Goal: Task Accomplishment & Management: Manage account settings

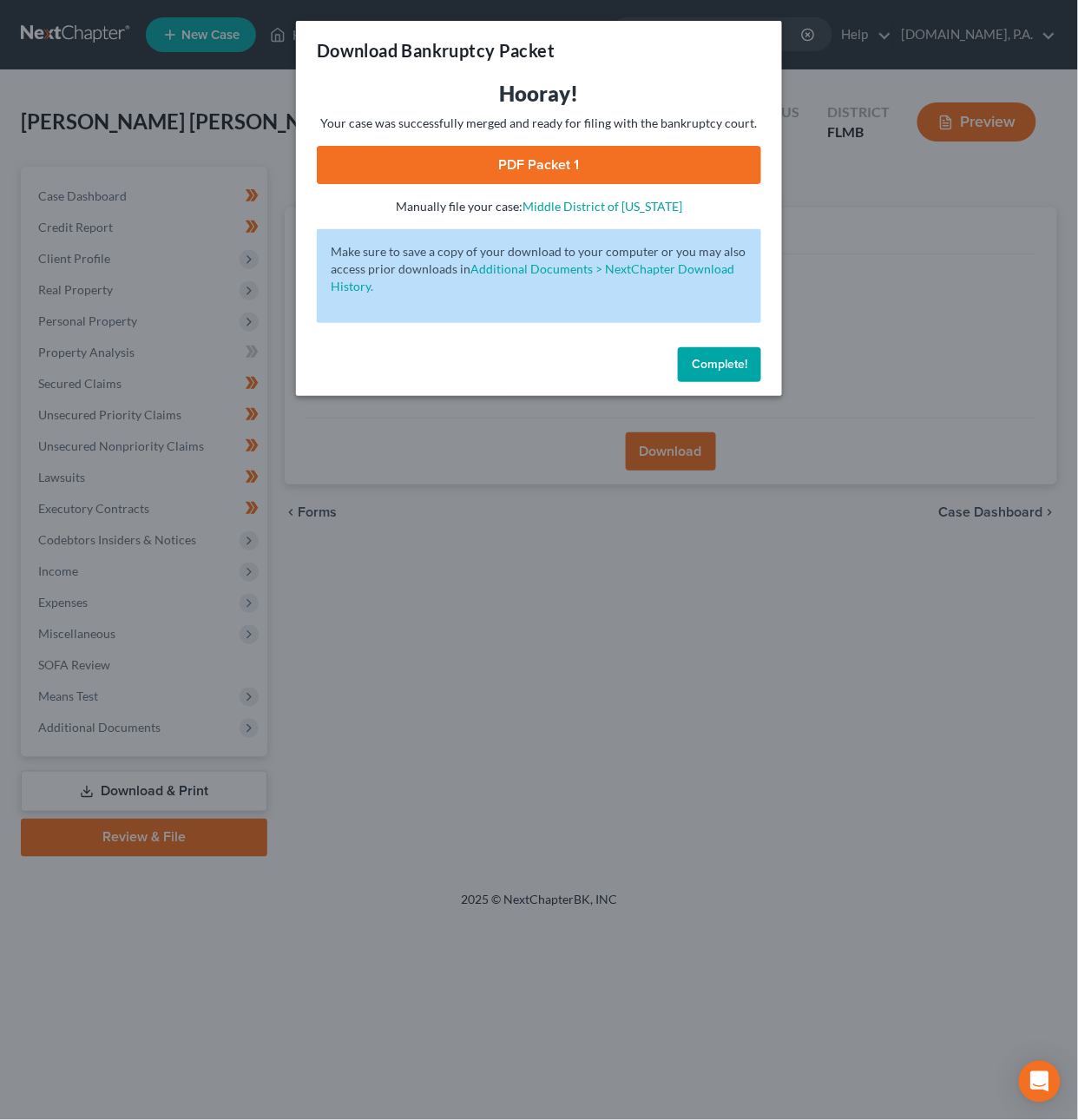
click at [722, 367] on span "Complete!" at bounding box center [719, 365] width 56 height 15
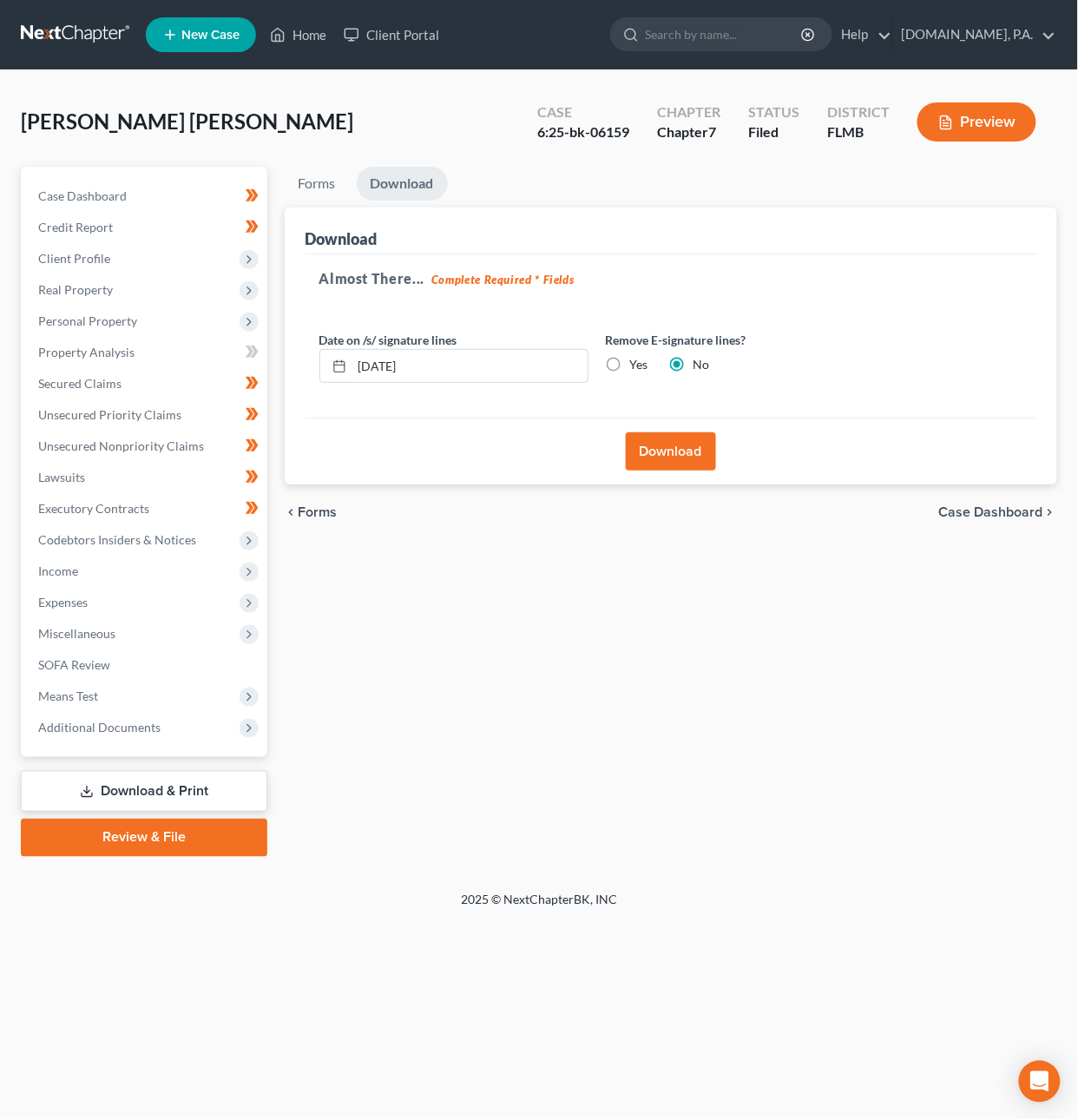
click at [76, 37] on link at bounding box center [77, 35] width 111 height 31
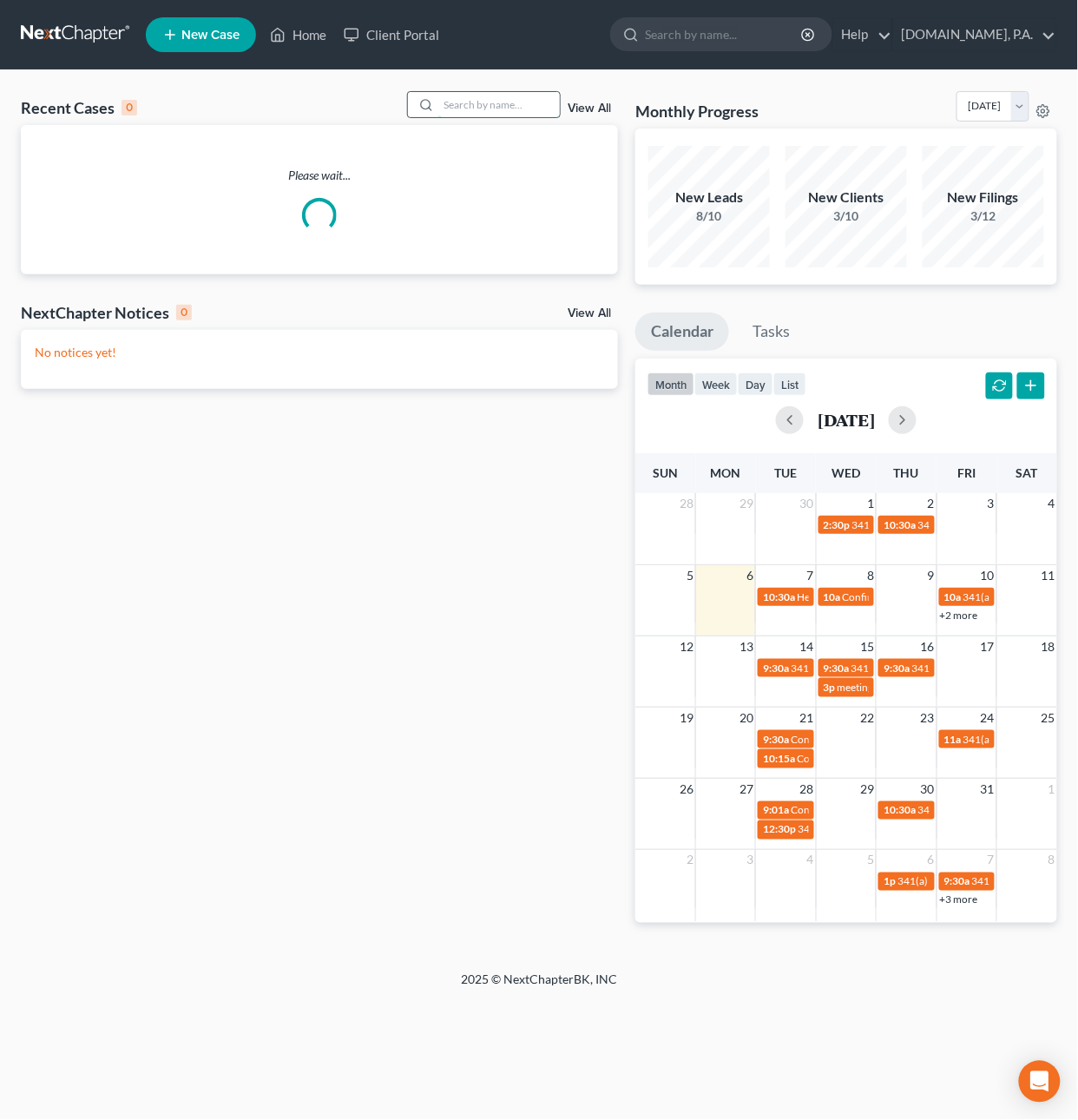
click at [471, 105] on input "search" at bounding box center [498, 105] width 121 height 26
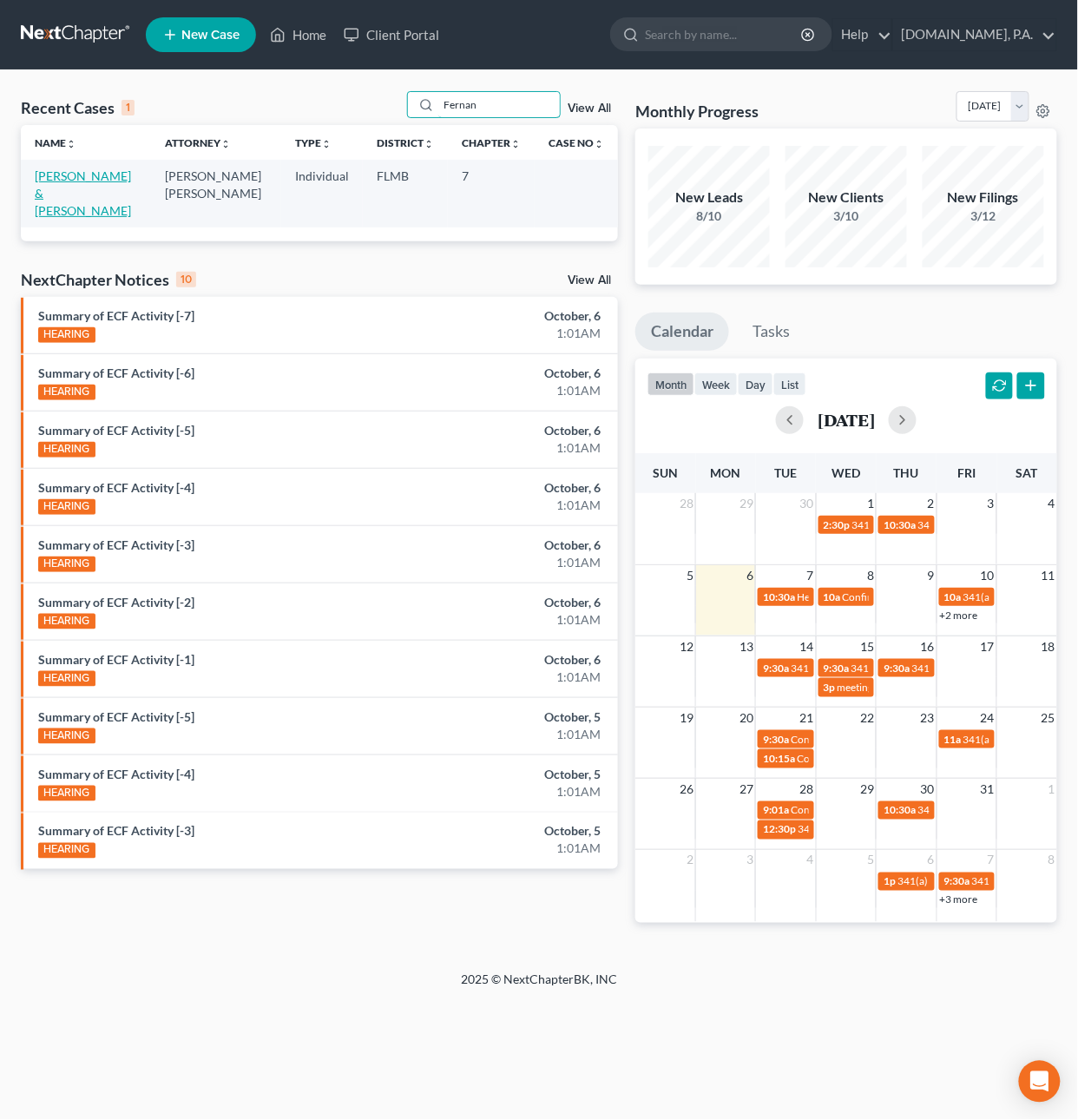
type input "Fernan"
click at [66, 187] on link "[PERSON_NAME] & [PERSON_NAME]" at bounding box center [83, 193] width 97 height 49
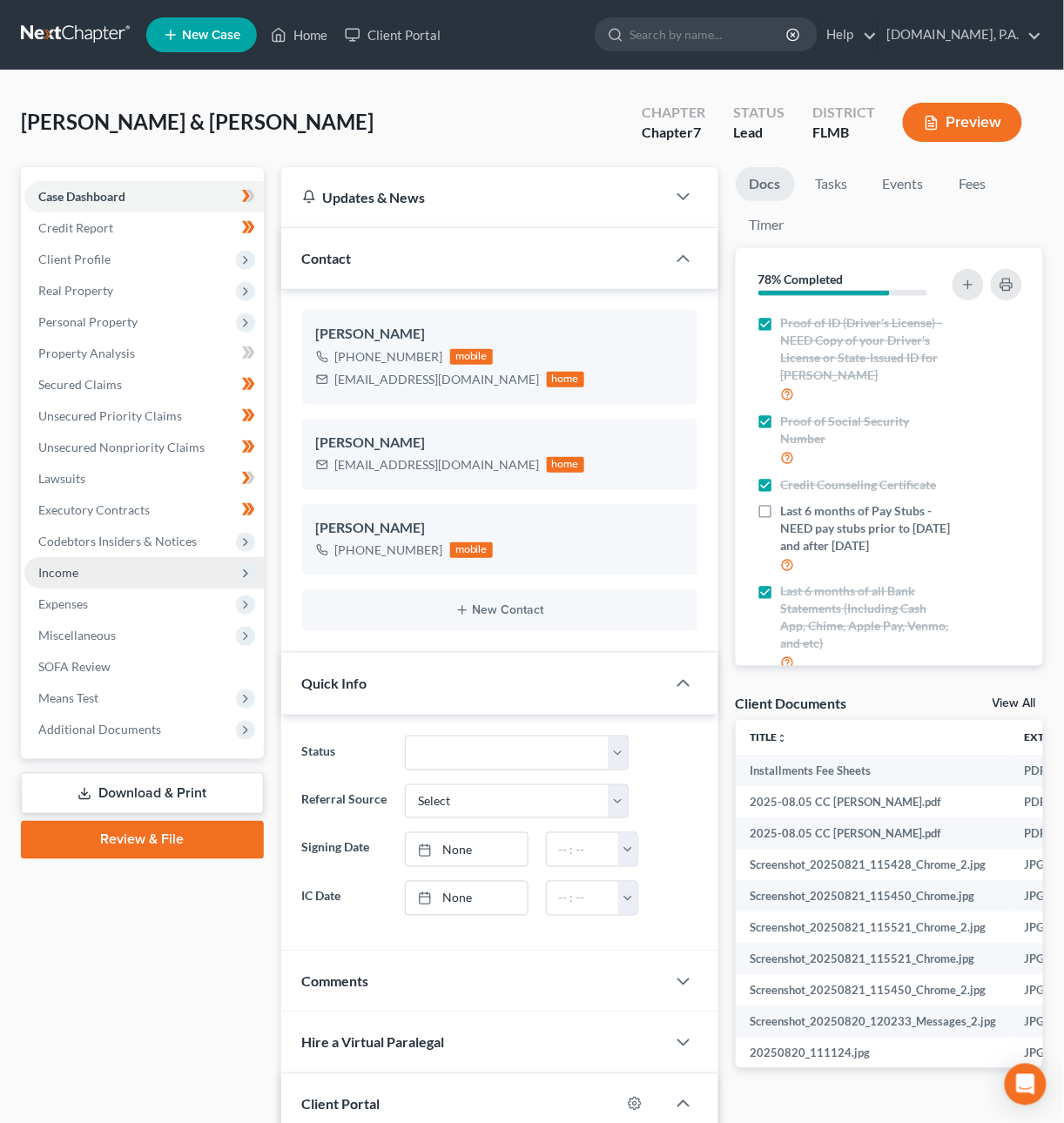
click at [74, 567] on span "Income" at bounding box center [59, 572] width 40 height 15
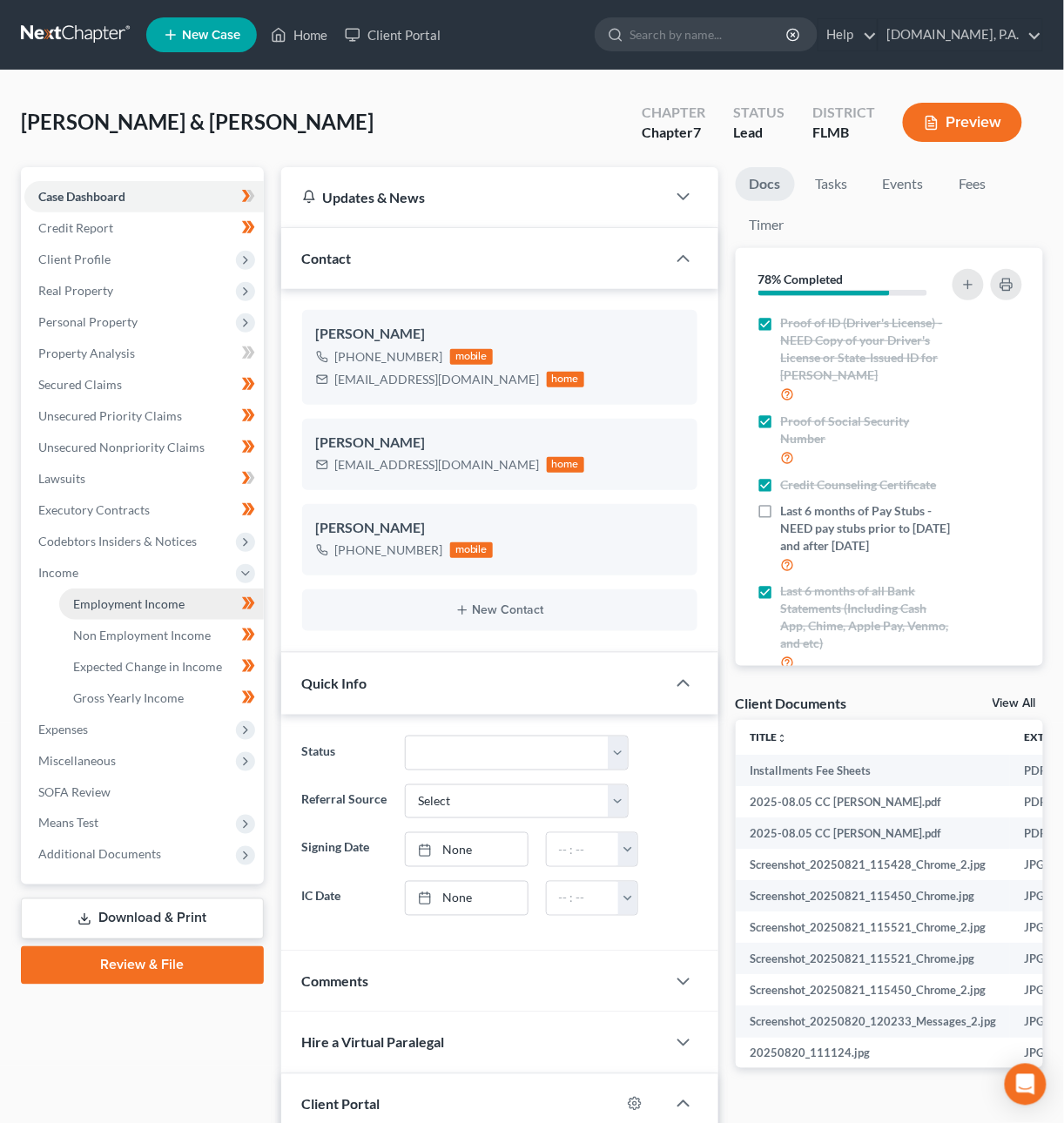
click at [83, 592] on link "Employment Income" at bounding box center [162, 604] width 205 height 31
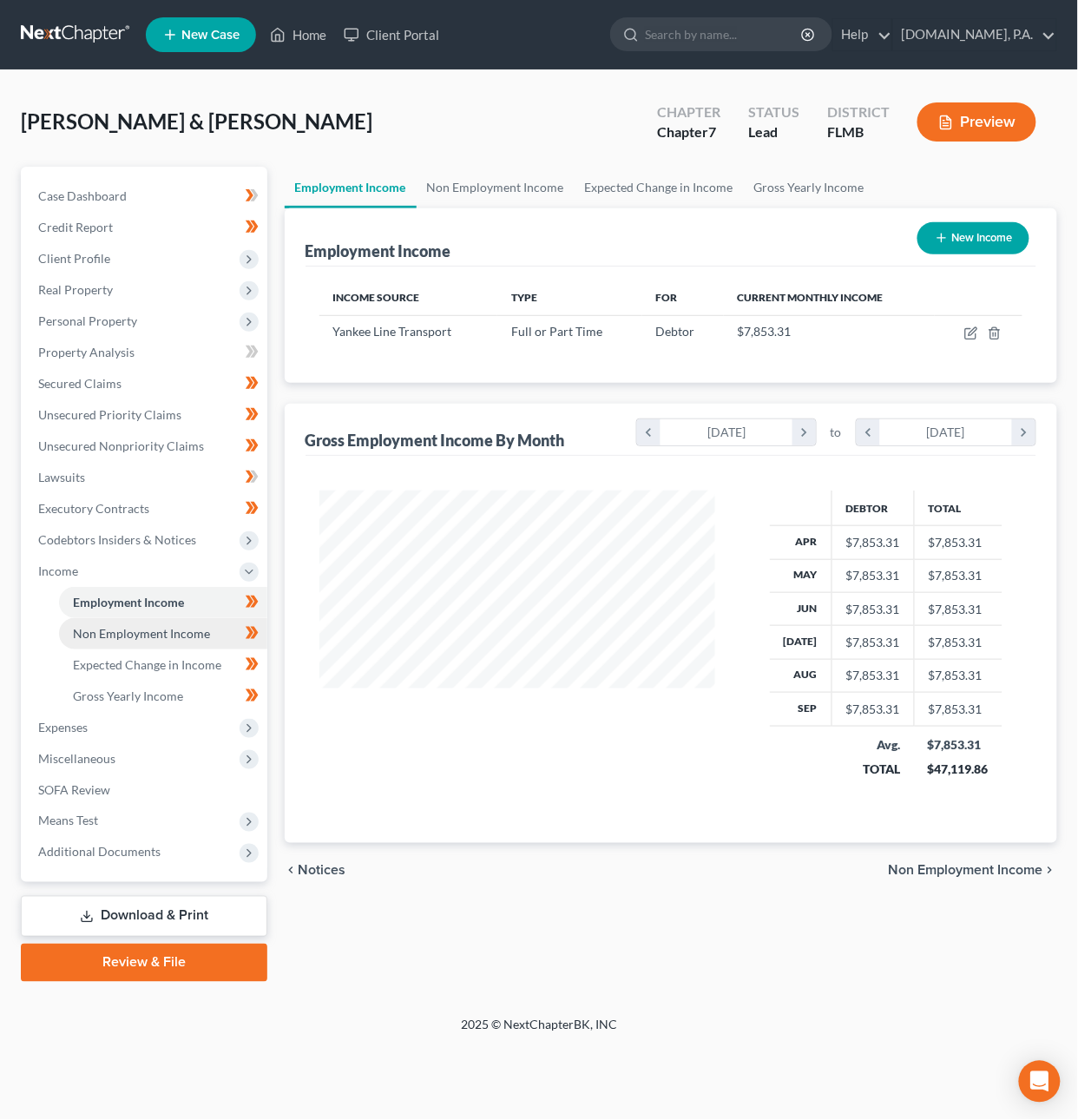
scroll to position [313, 432]
click at [100, 626] on span "Non Employment Income" at bounding box center [141, 633] width 138 height 15
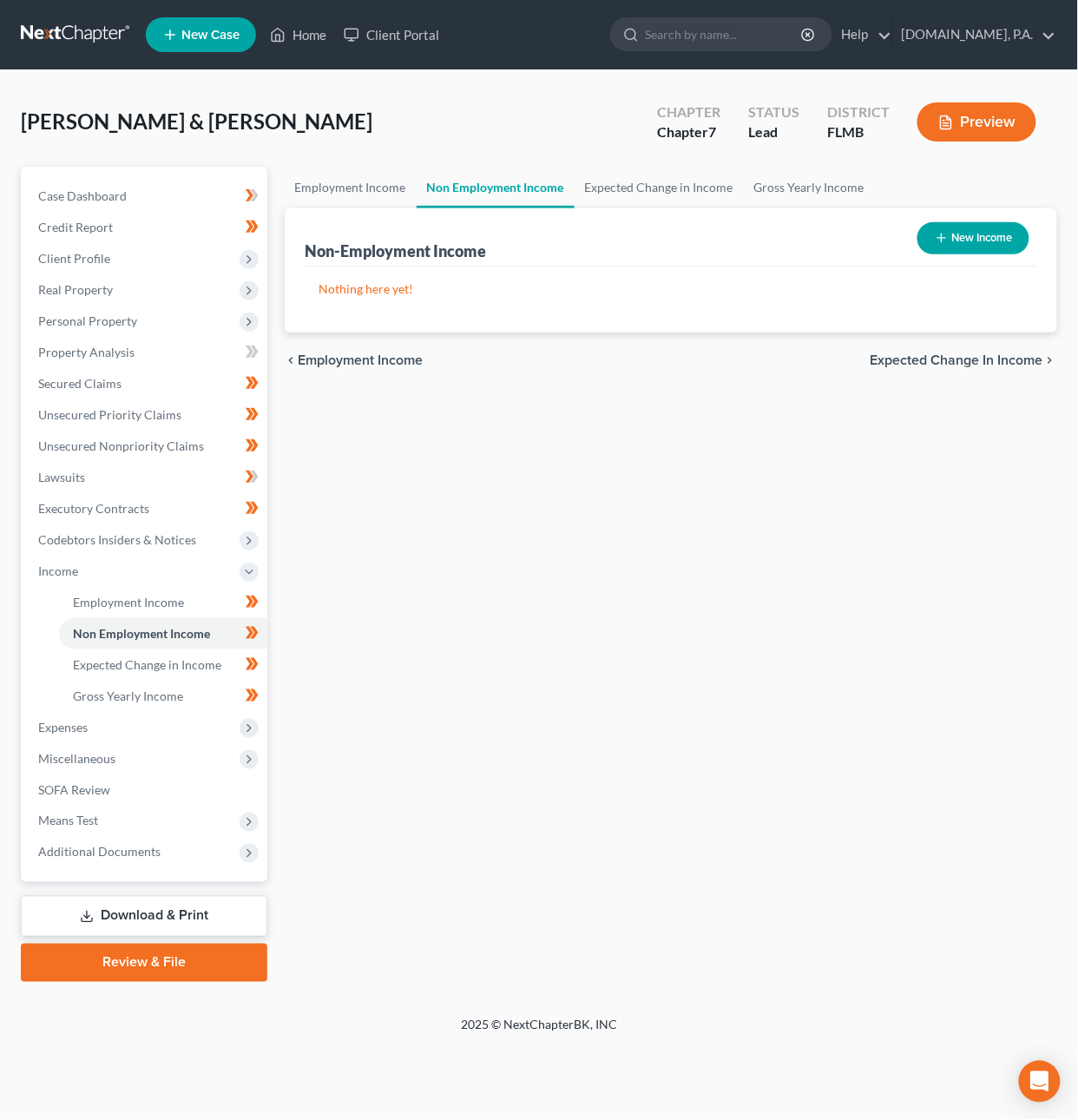
click at [54, 23] on link at bounding box center [77, 35] width 111 height 31
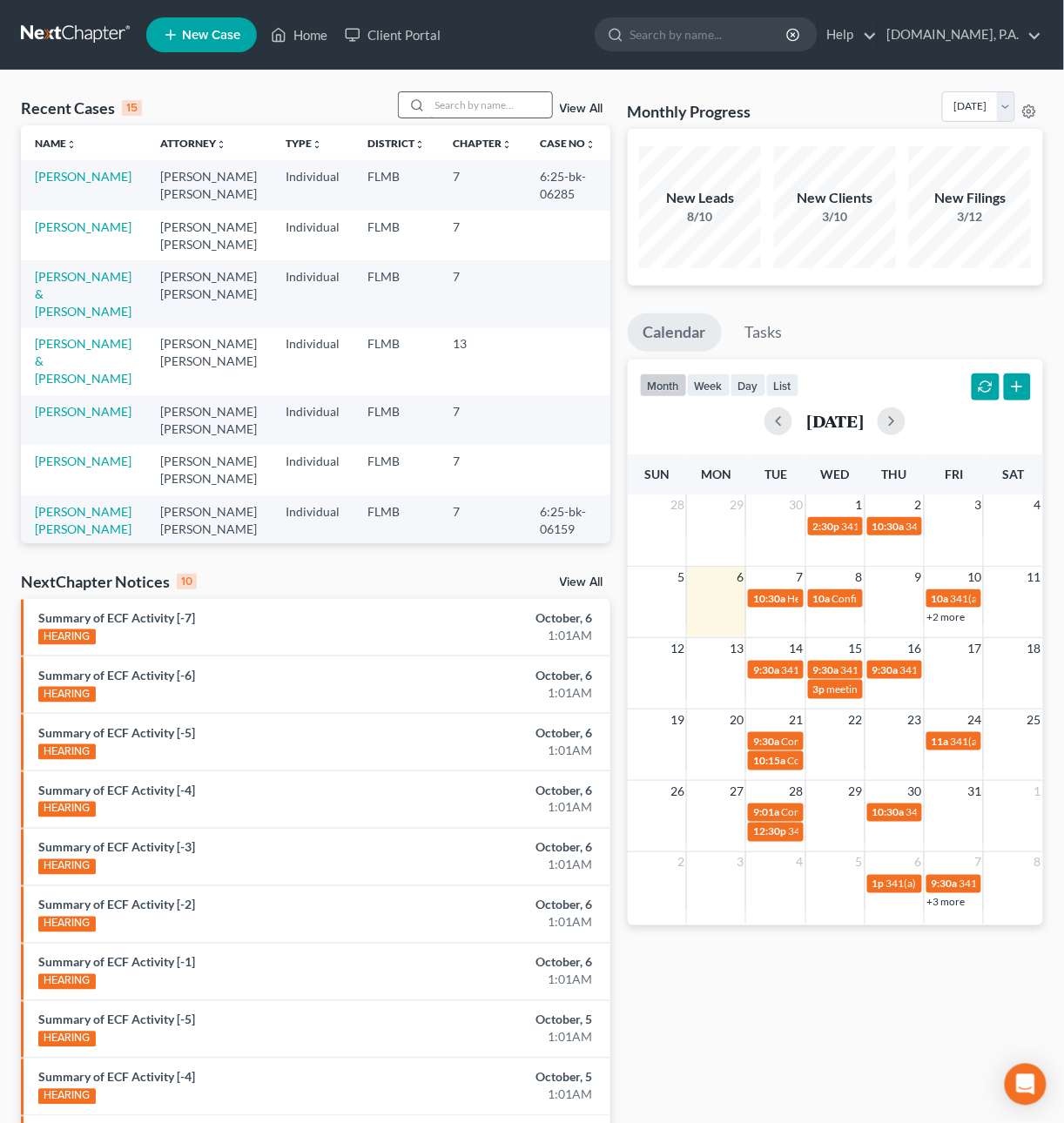
click at [466, 101] on input "search" at bounding box center [491, 105] width 122 height 26
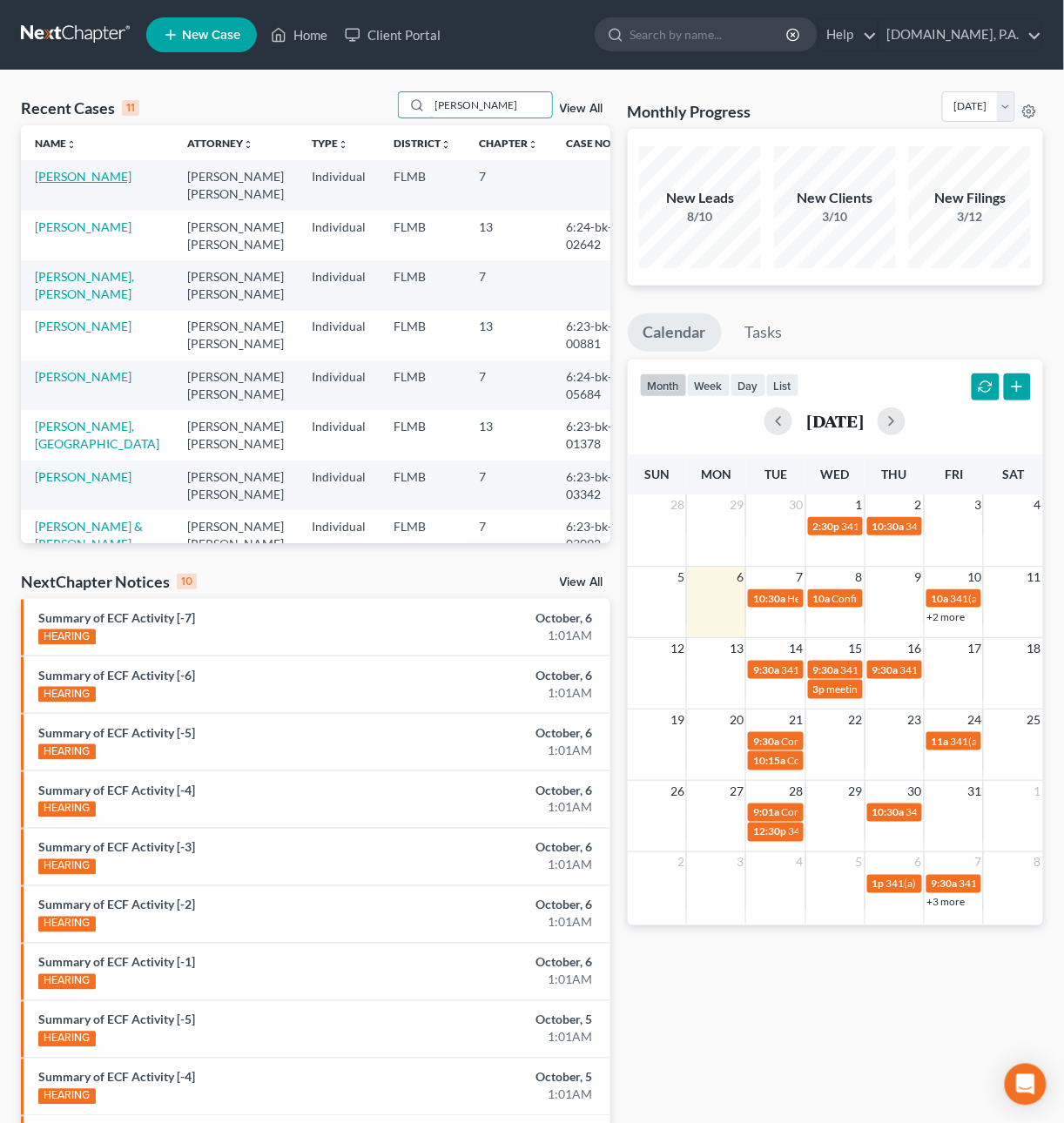
type input "[PERSON_NAME]"
click at [97, 173] on link "[PERSON_NAME]" at bounding box center [83, 176] width 97 height 15
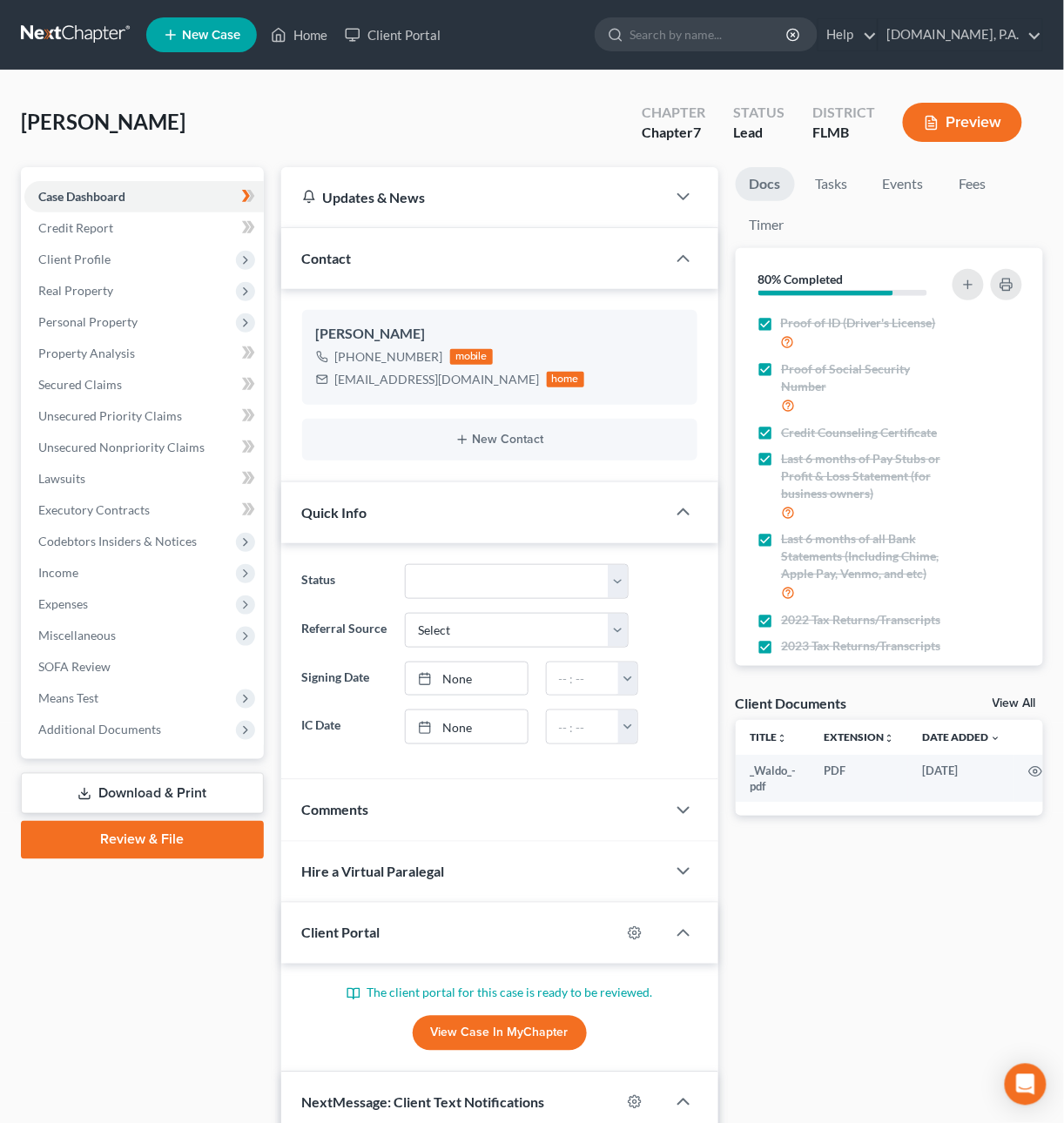
click at [103, 793] on link "Download & Print" at bounding box center [143, 793] width 243 height 41
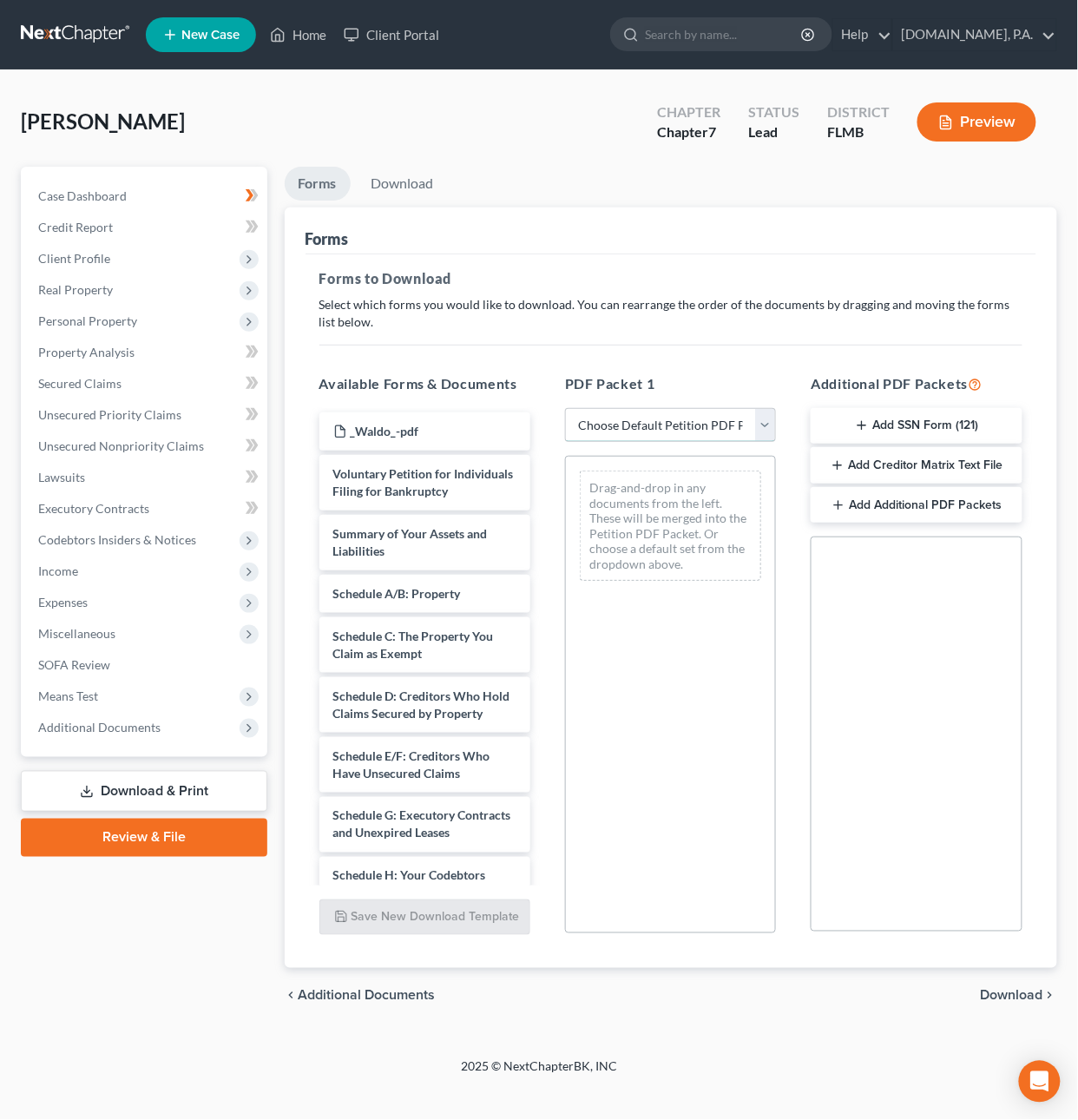
click at [725, 418] on select "Choose Default Petition PDF Packet Complete Bankruptcy Petition (all forms and …" at bounding box center [671, 426] width 211 height 35
click at [565, 408] on select "Choose Default Petition PDF Packet Complete Bankruptcy Petition (all forms and …" at bounding box center [671, 426] width 211 height 35
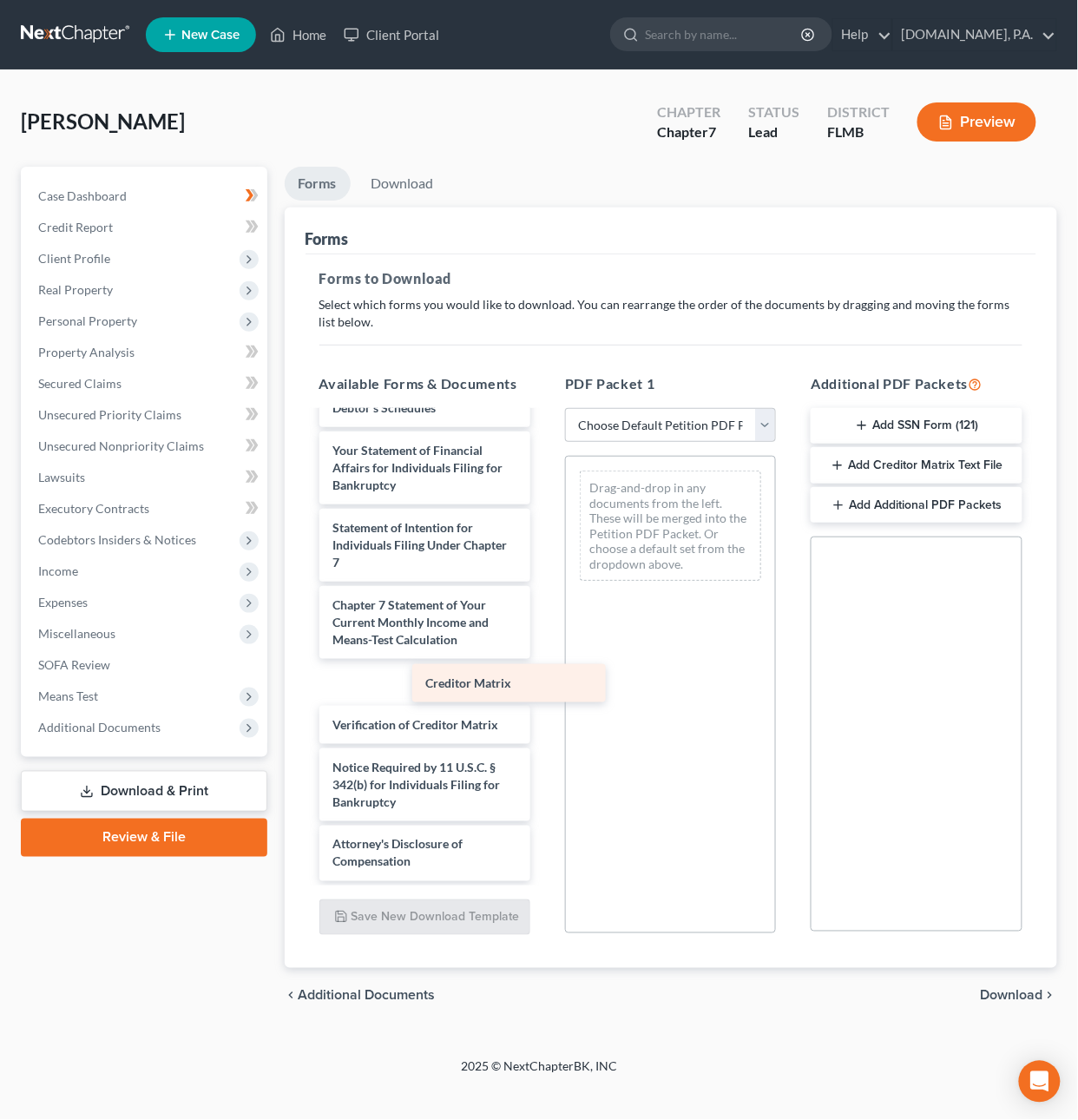
scroll to position [622, 0]
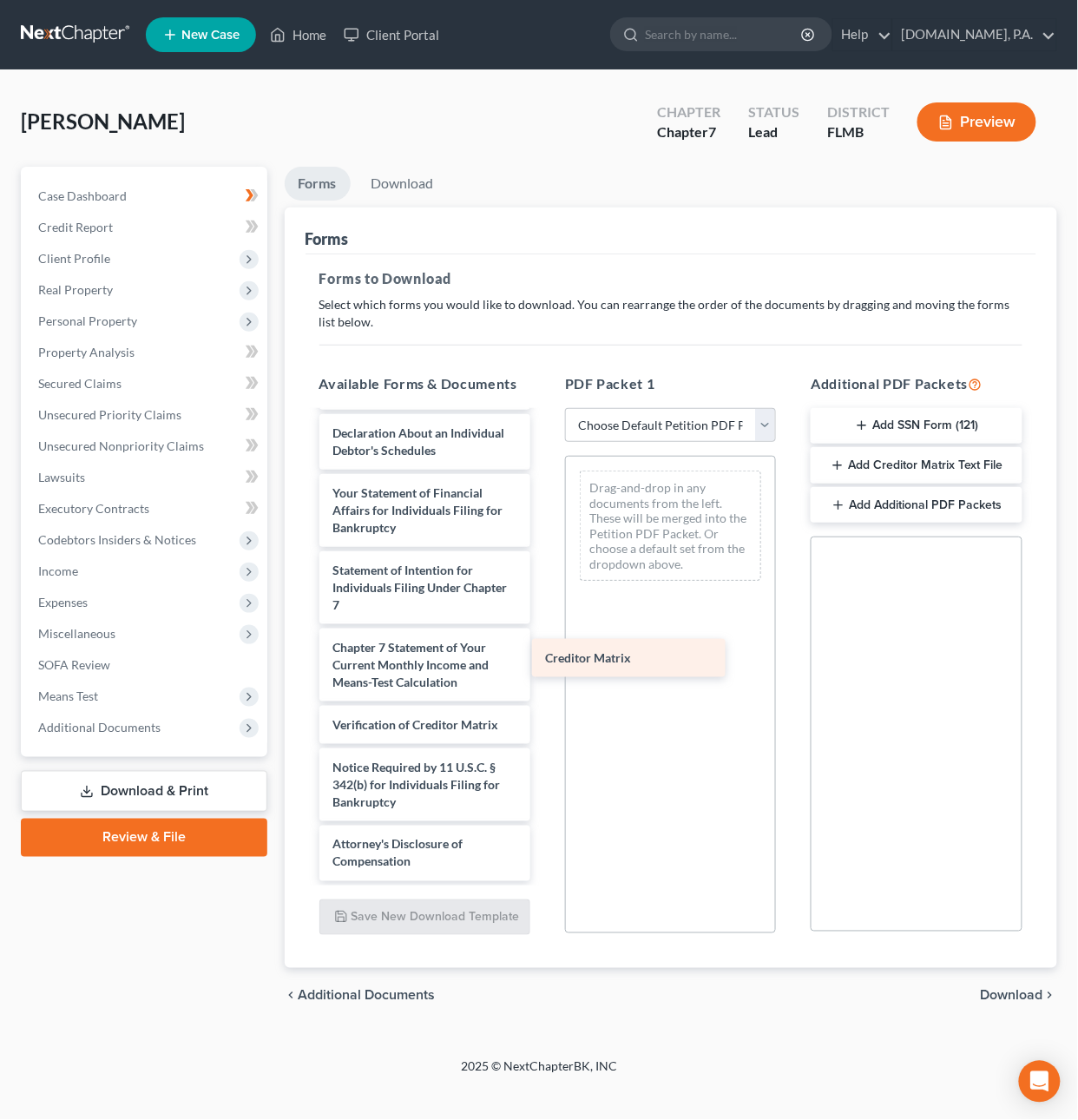
drag, startPoint x: 452, startPoint y: 680, endPoint x: 664, endPoint y: 655, distance: 213.5
click at [544, 655] on div "Creditor Matrix _Waldo_-pdf Voluntary Petition for Individuals Filing for Bankr…" at bounding box center [425, 362] width 239 height 1039
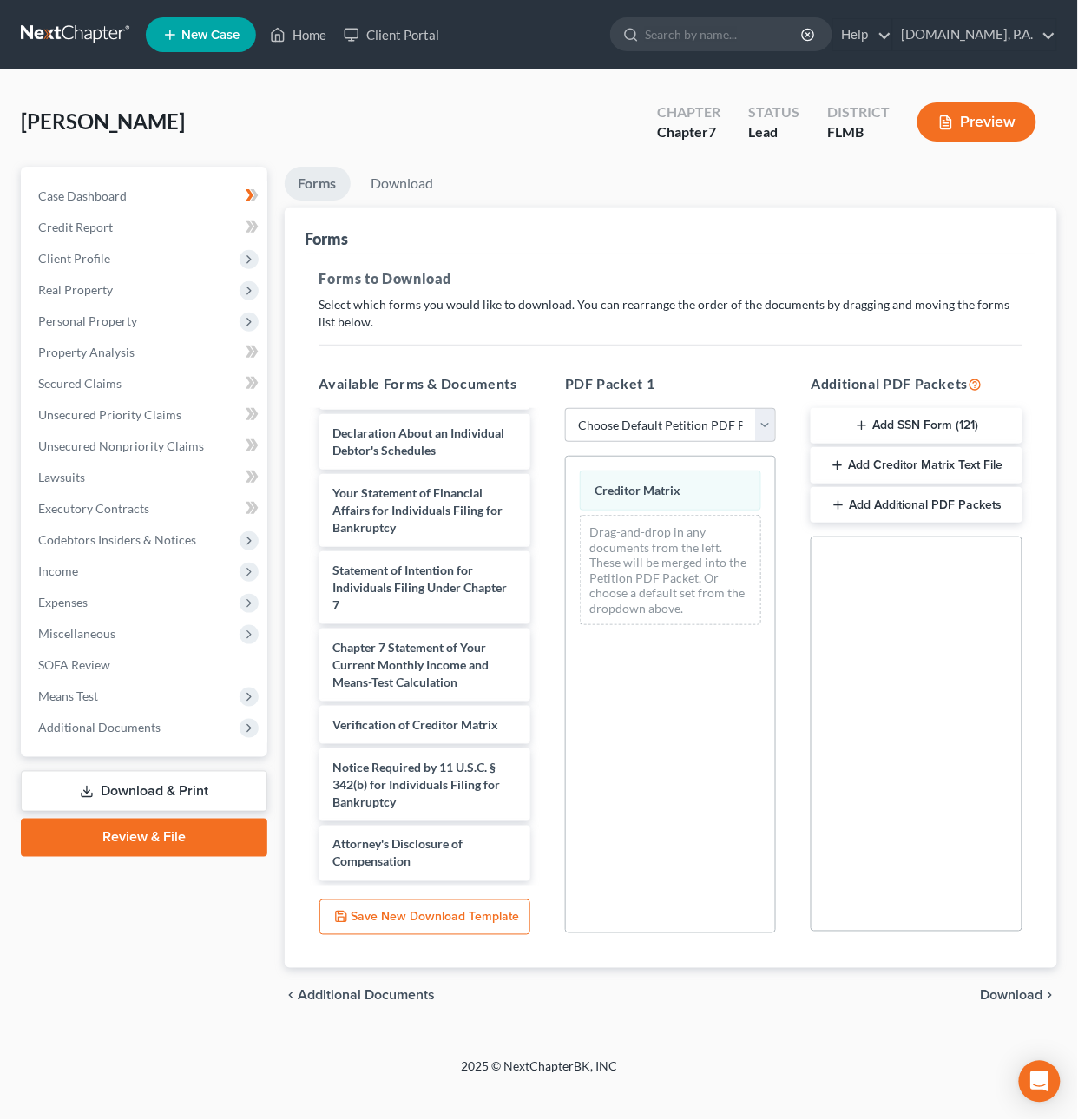
click at [1040, 998] on span "Download" at bounding box center [1012, 995] width 63 height 14
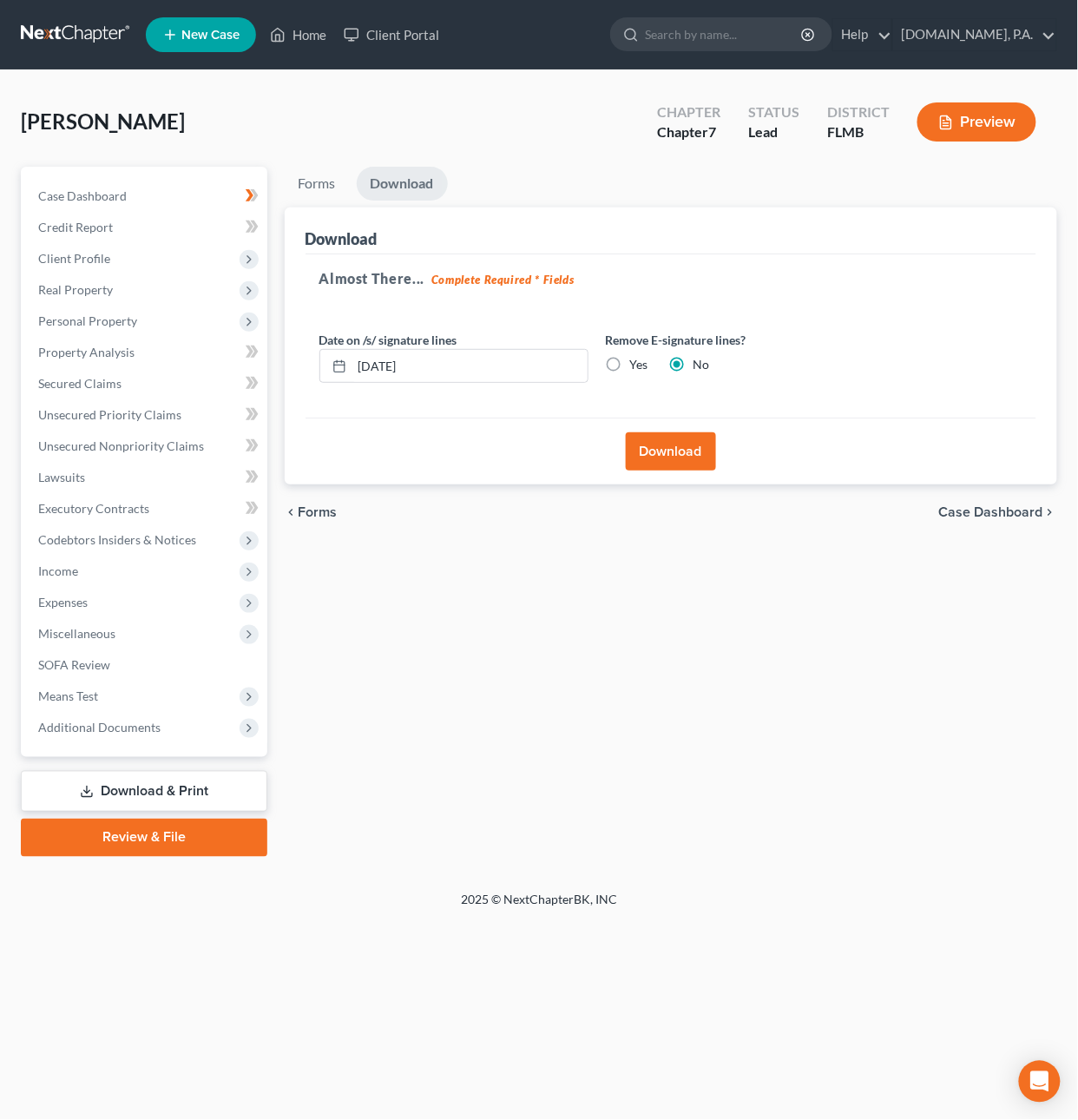
click at [671, 455] on button "Download" at bounding box center [671, 451] width 90 height 38
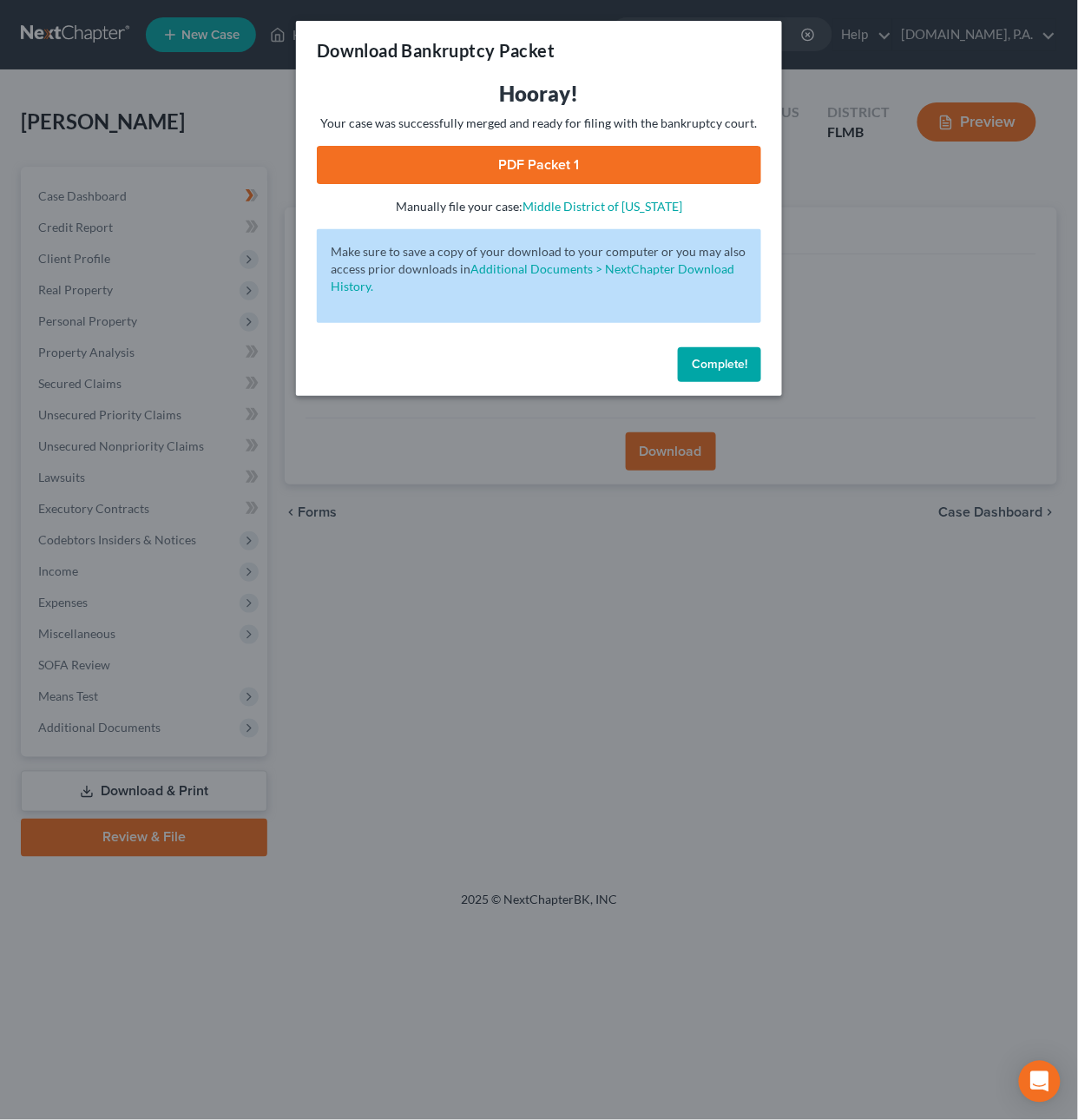
click at [621, 157] on link "PDF Packet 1" at bounding box center [539, 165] width 445 height 38
click at [726, 357] on span "Complete!" at bounding box center [719, 365] width 56 height 15
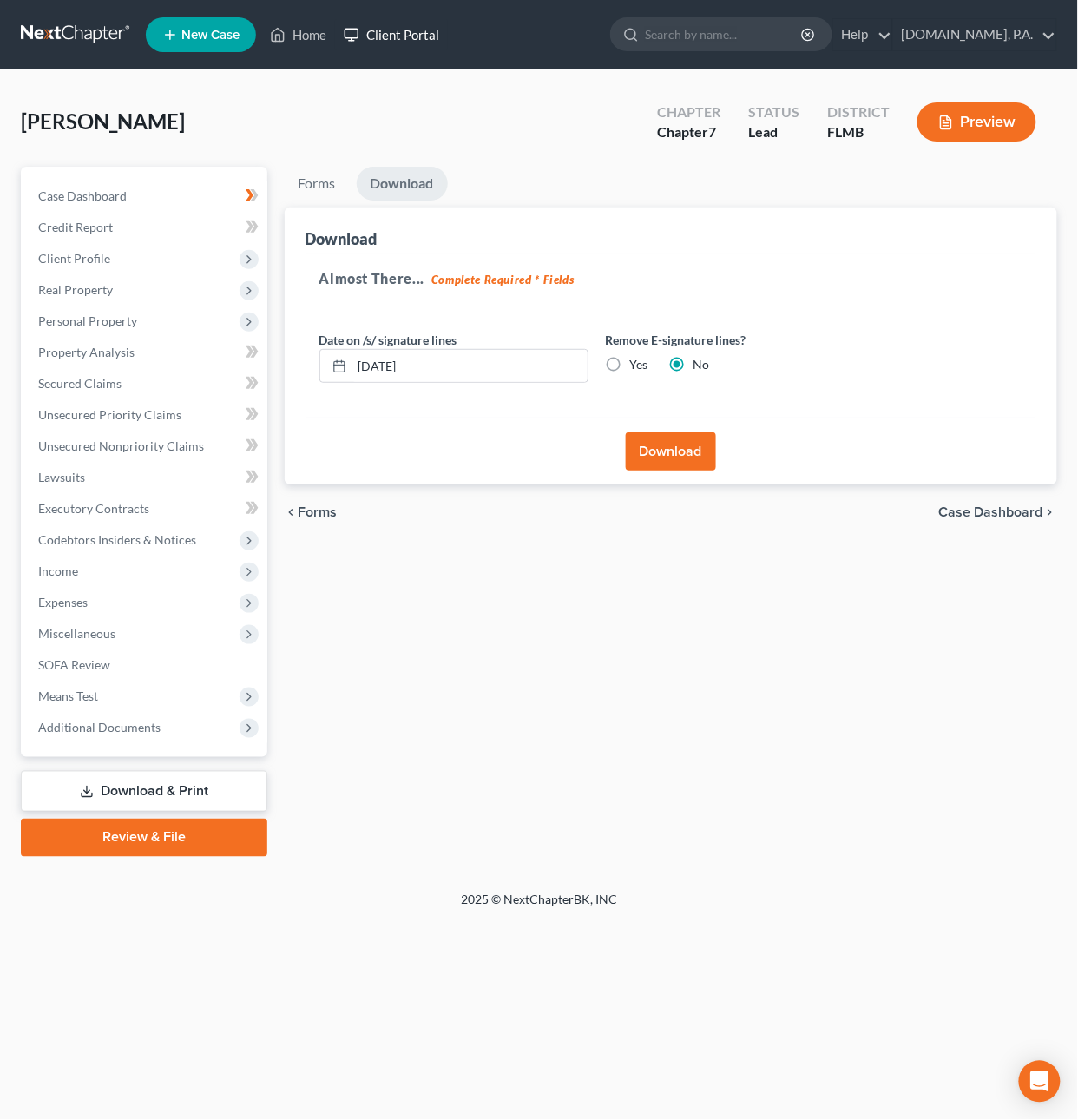
click at [424, 37] on link "Client Portal" at bounding box center [392, 35] width 113 height 31
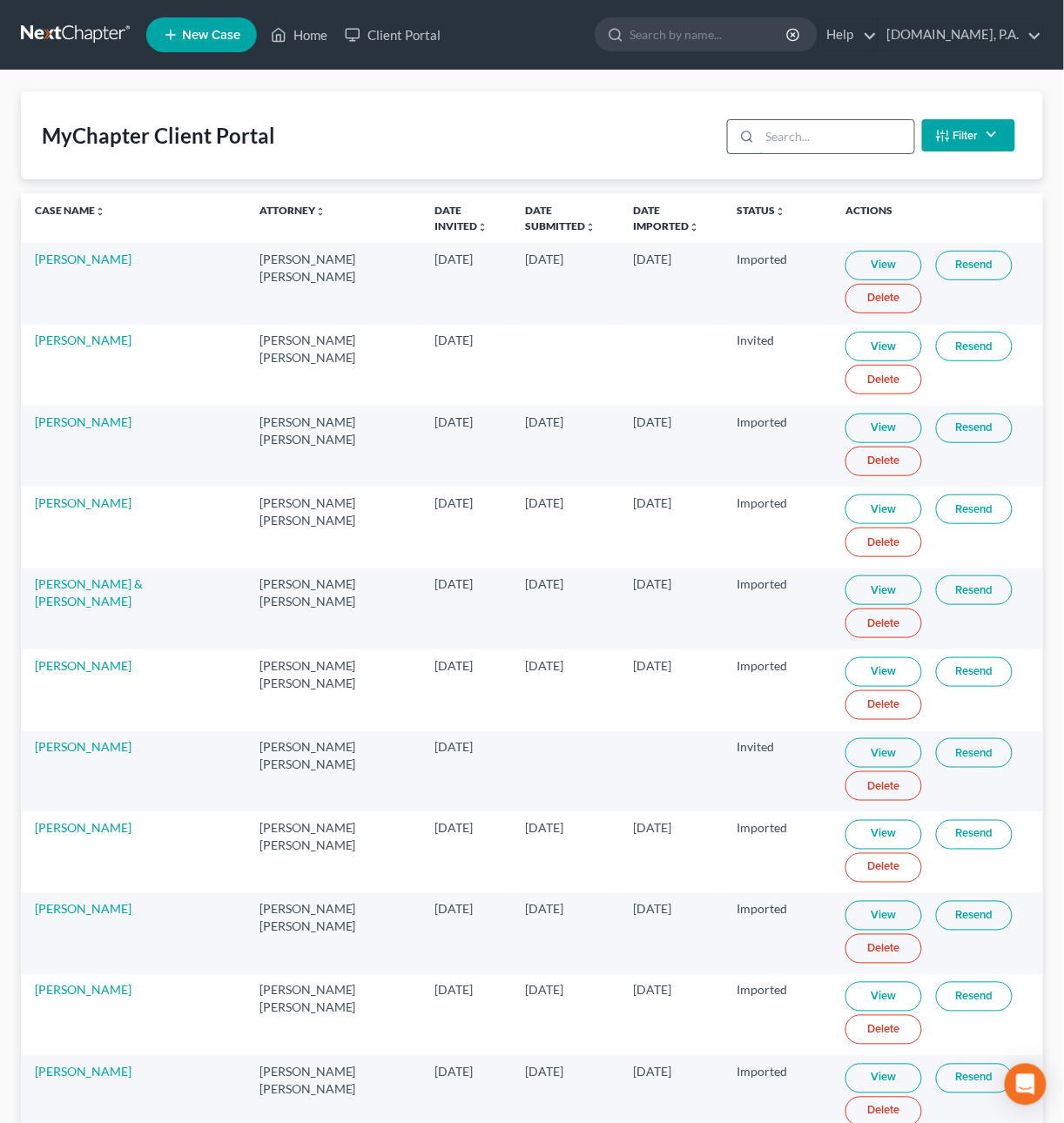
click at [855, 138] on input "search" at bounding box center [837, 136] width 154 height 33
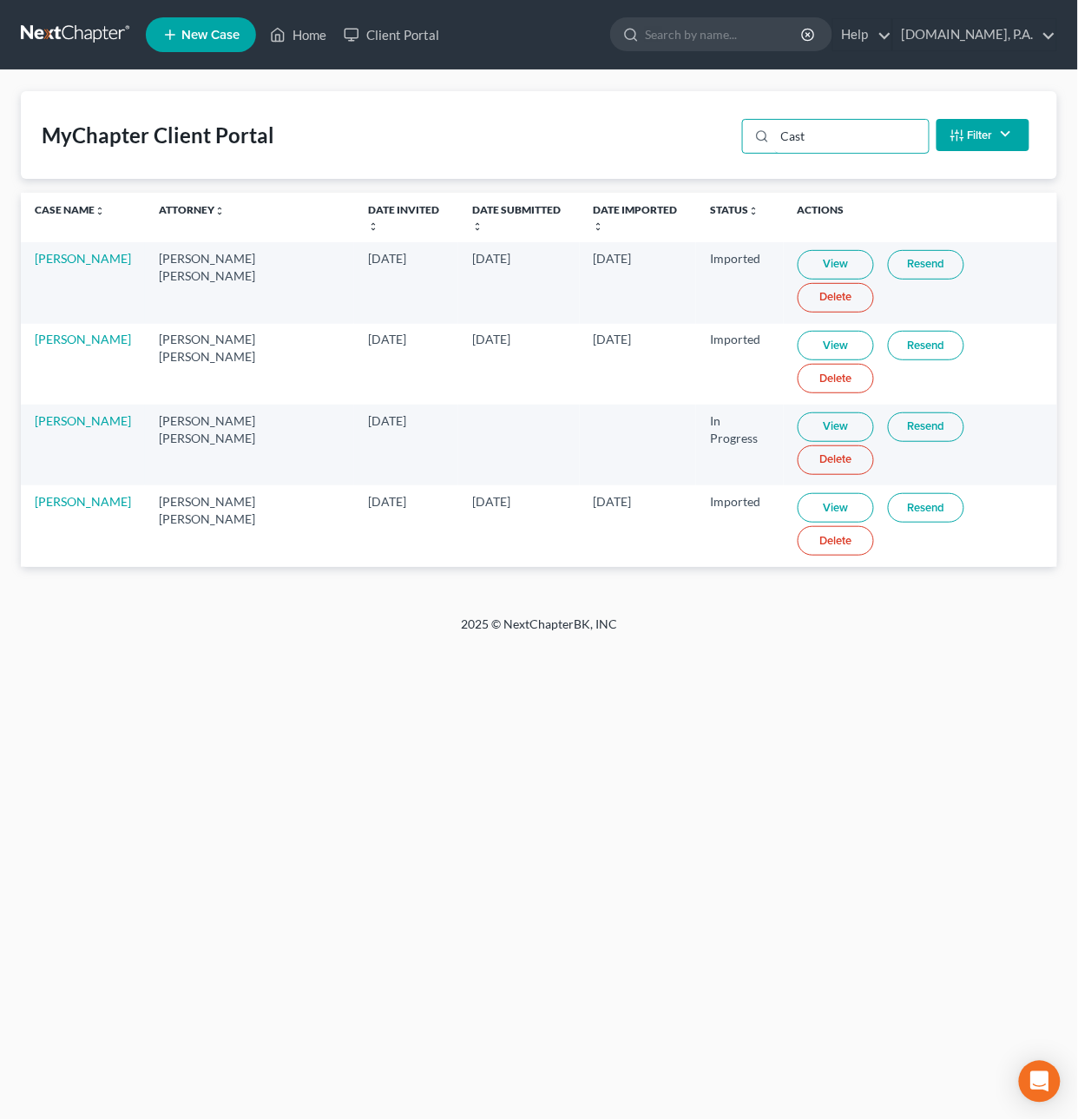
type input "Cast"
click at [908, 413] on link "Resend" at bounding box center [927, 427] width 77 height 29
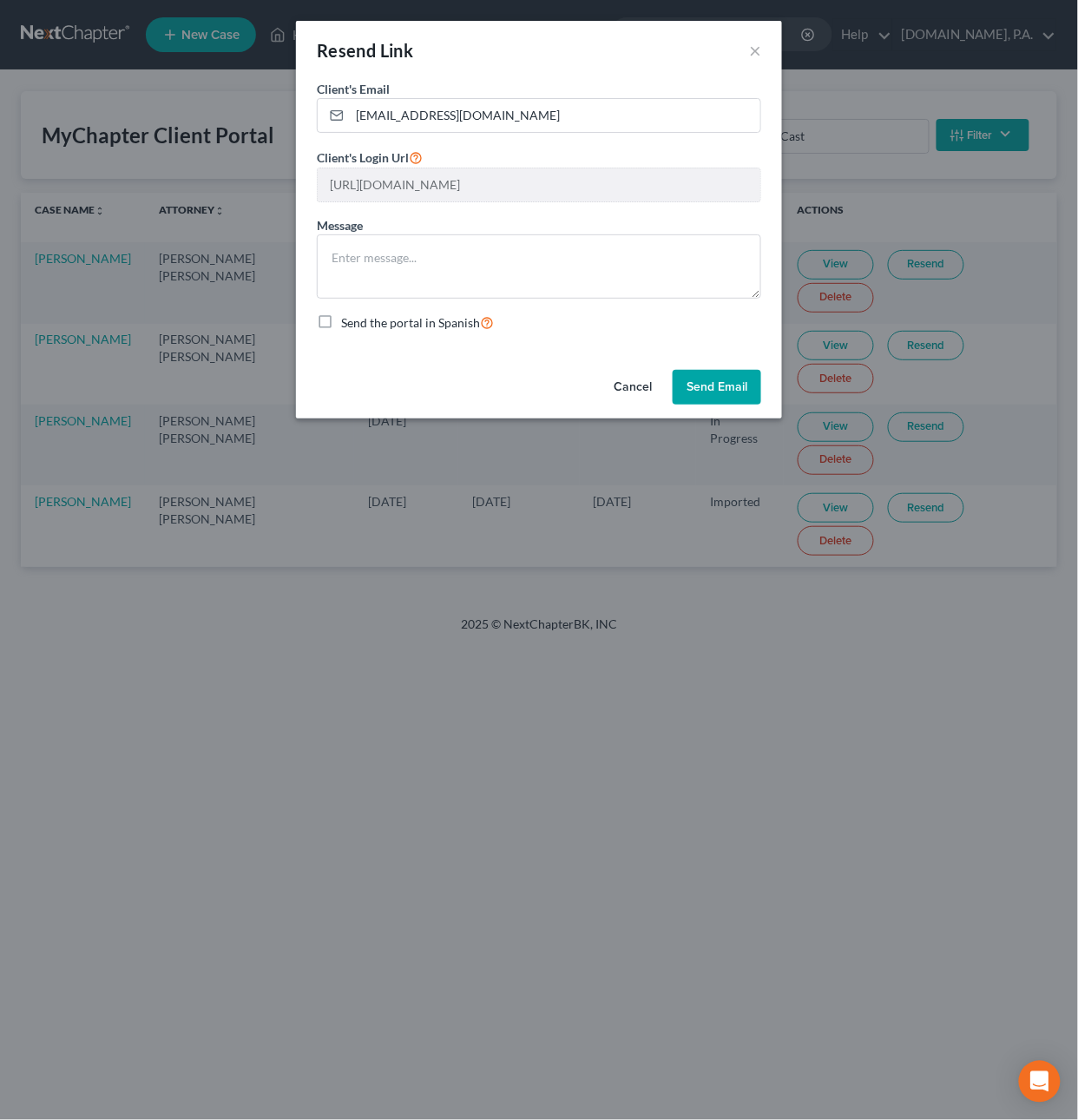
click at [639, 384] on button "Cancel" at bounding box center [632, 387] width 66 height 35
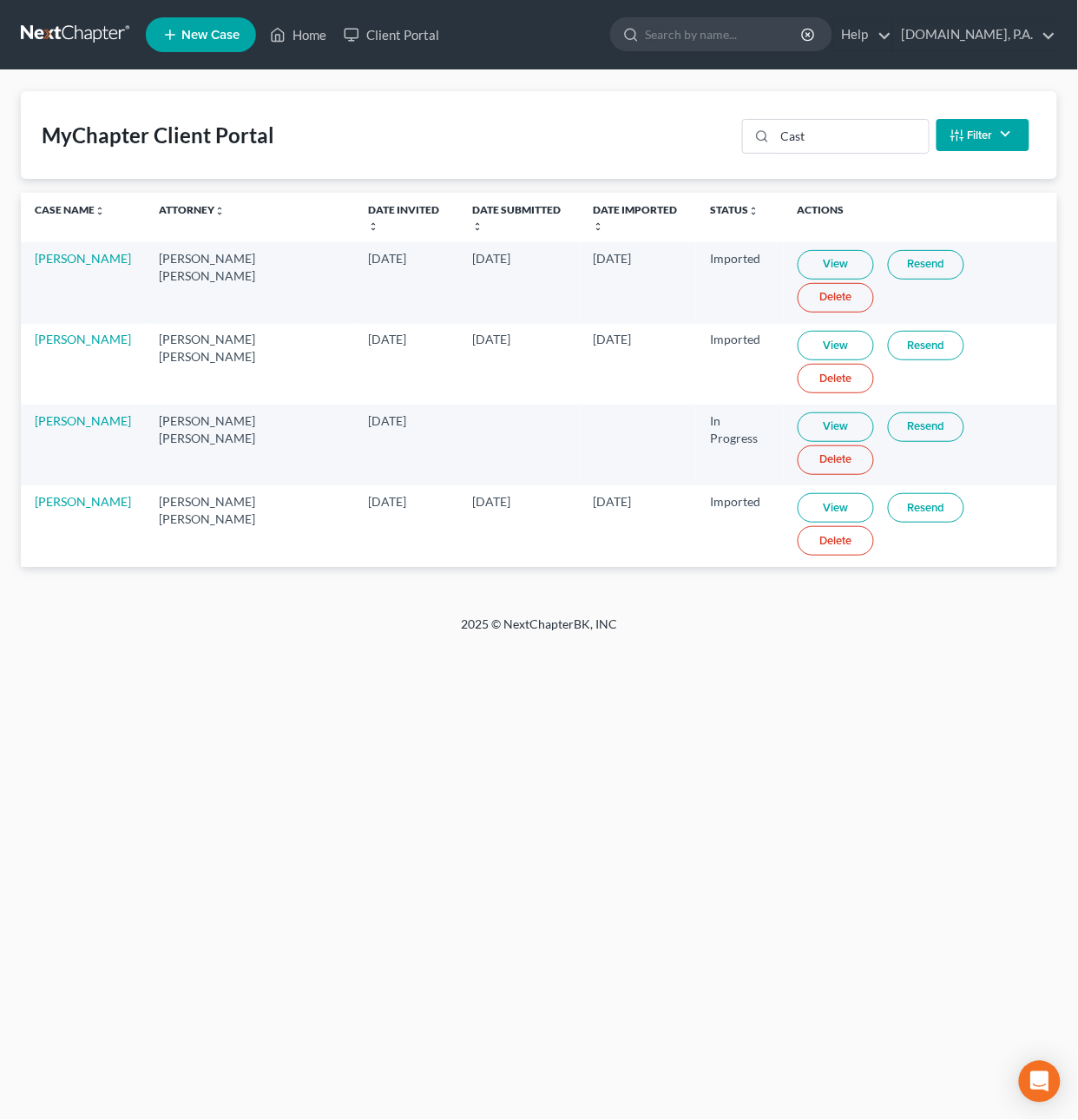
click at [63, 34] on link at bounding box center [77, 35] width 111 height 31
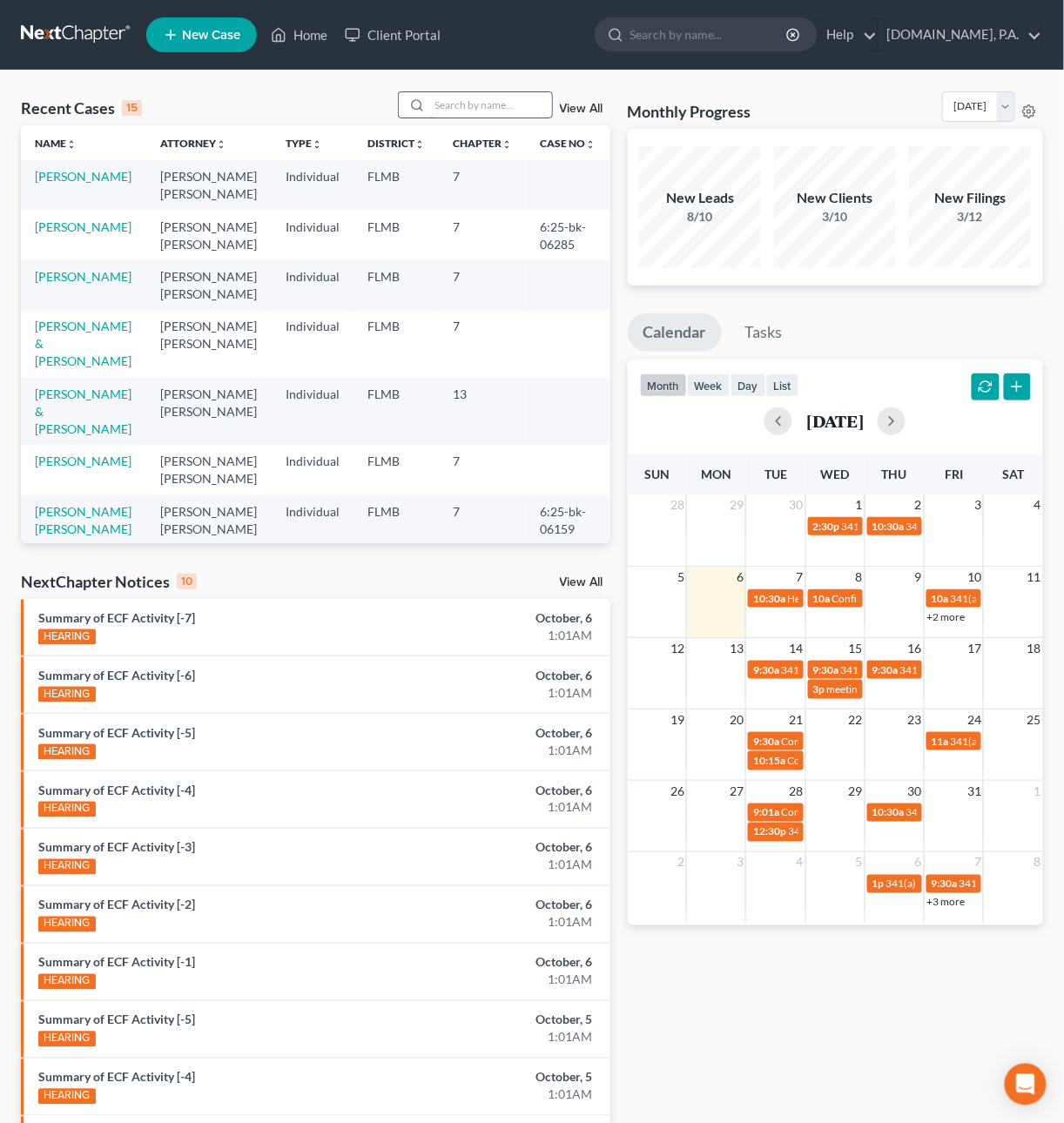
click at [438, 104] on input "search" at bounding box center [491, 105] width 122 height 26
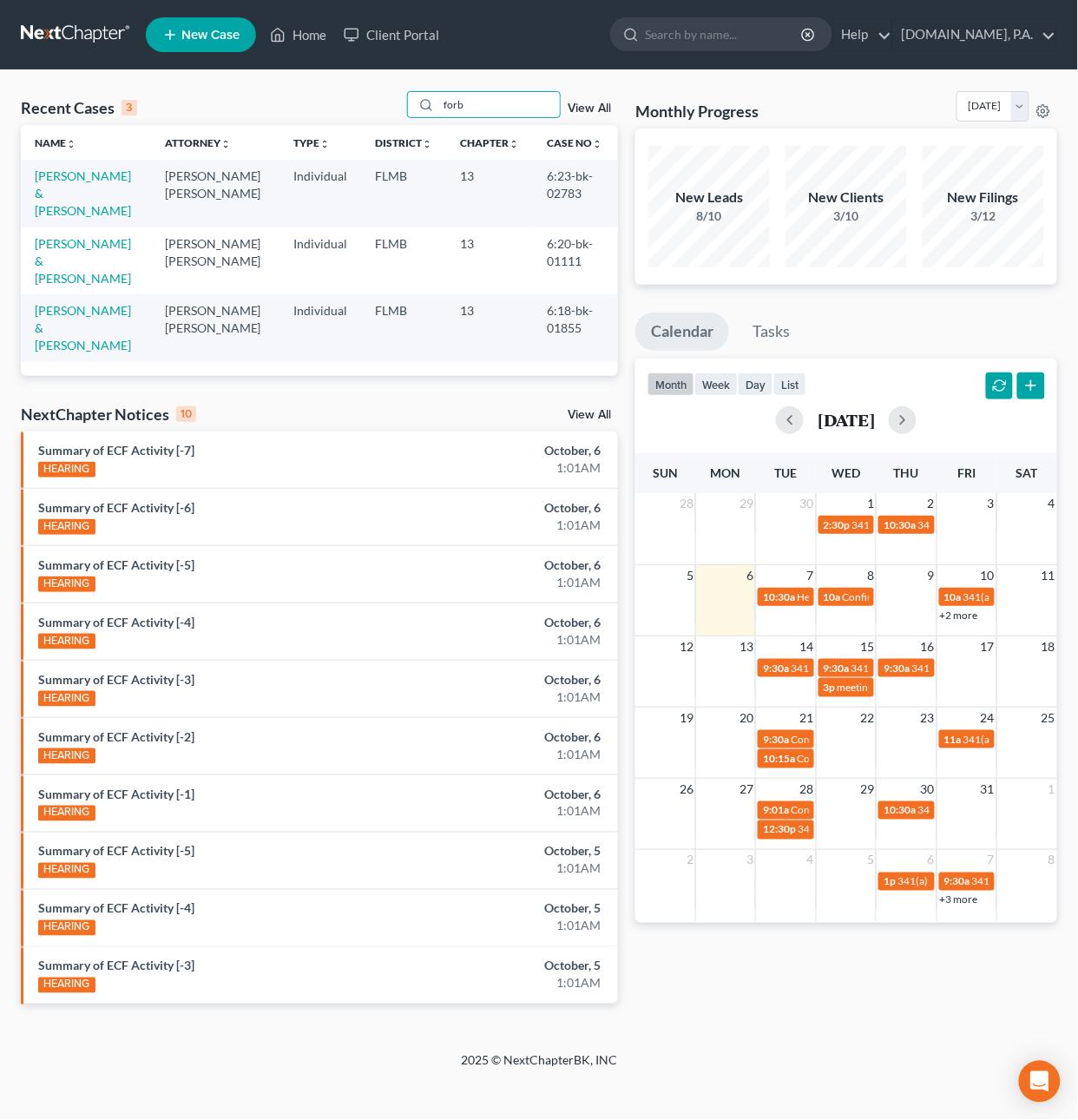
drag, startPoint x: 493, startPoint y: 105, endPoint x: 83, endPoint y: 105, distance: 410.0
click at [249, 101] on div "Recent Cases 3 forb View All" at bounding box center [320, 108] width 598 height 34
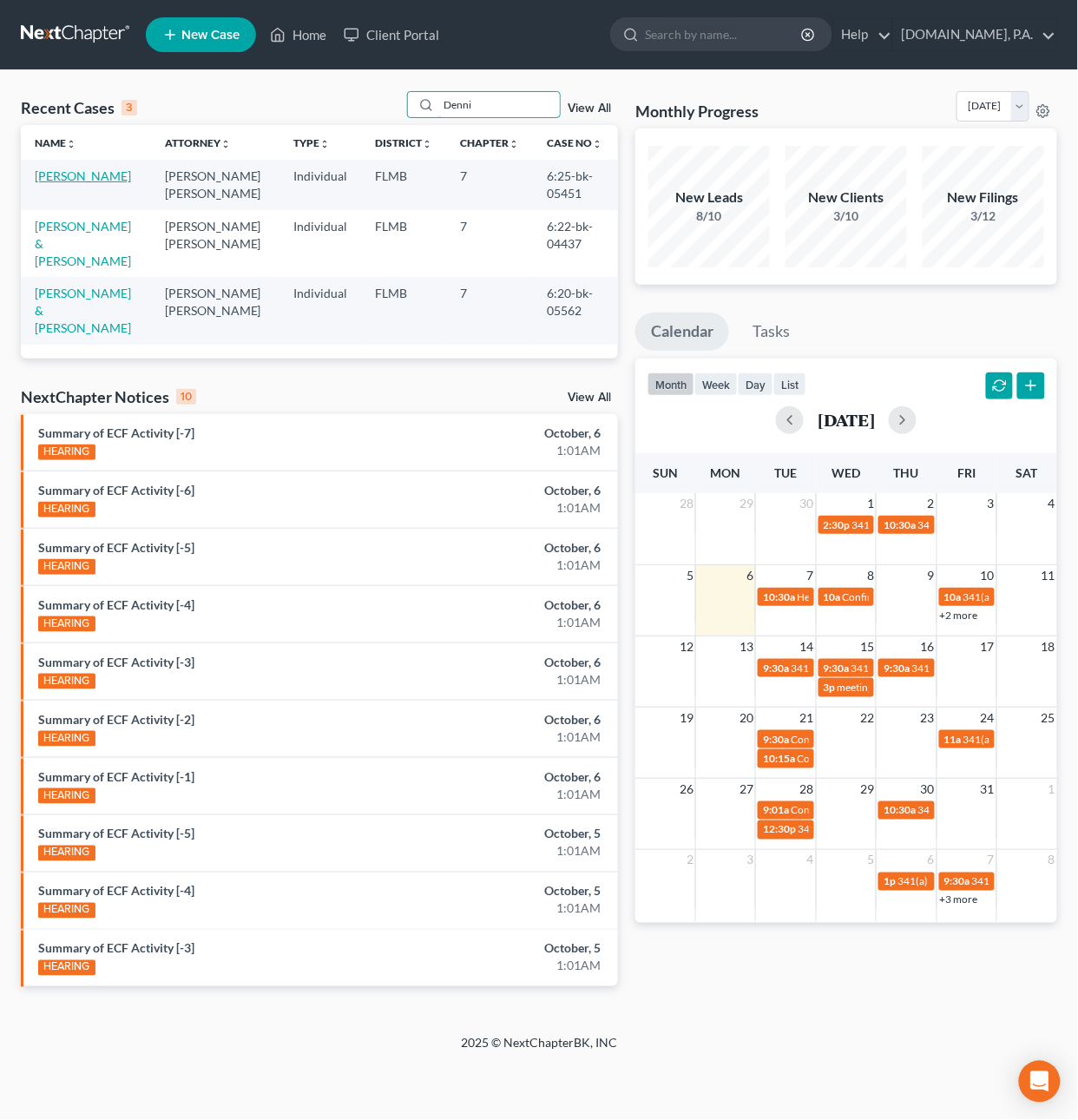
type input "Denni"
click at [122, 175] on link "Denning, Michelle" at bounding box center [83, 176] width 97 height 15
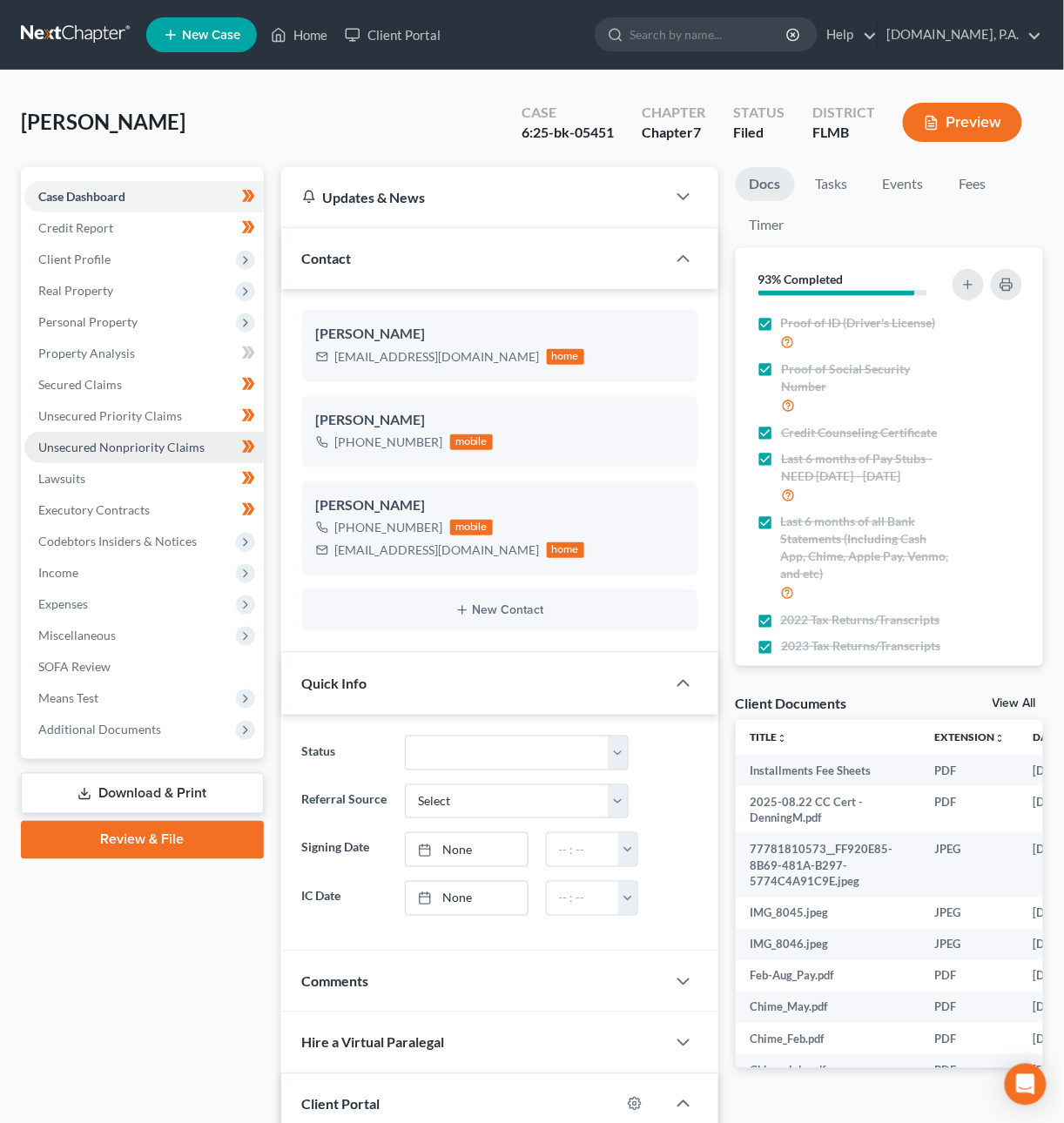
click at [176, 440] on span "Unsecured Nonpriority Claims" at bounding box center [122, 447] width 166 height 15
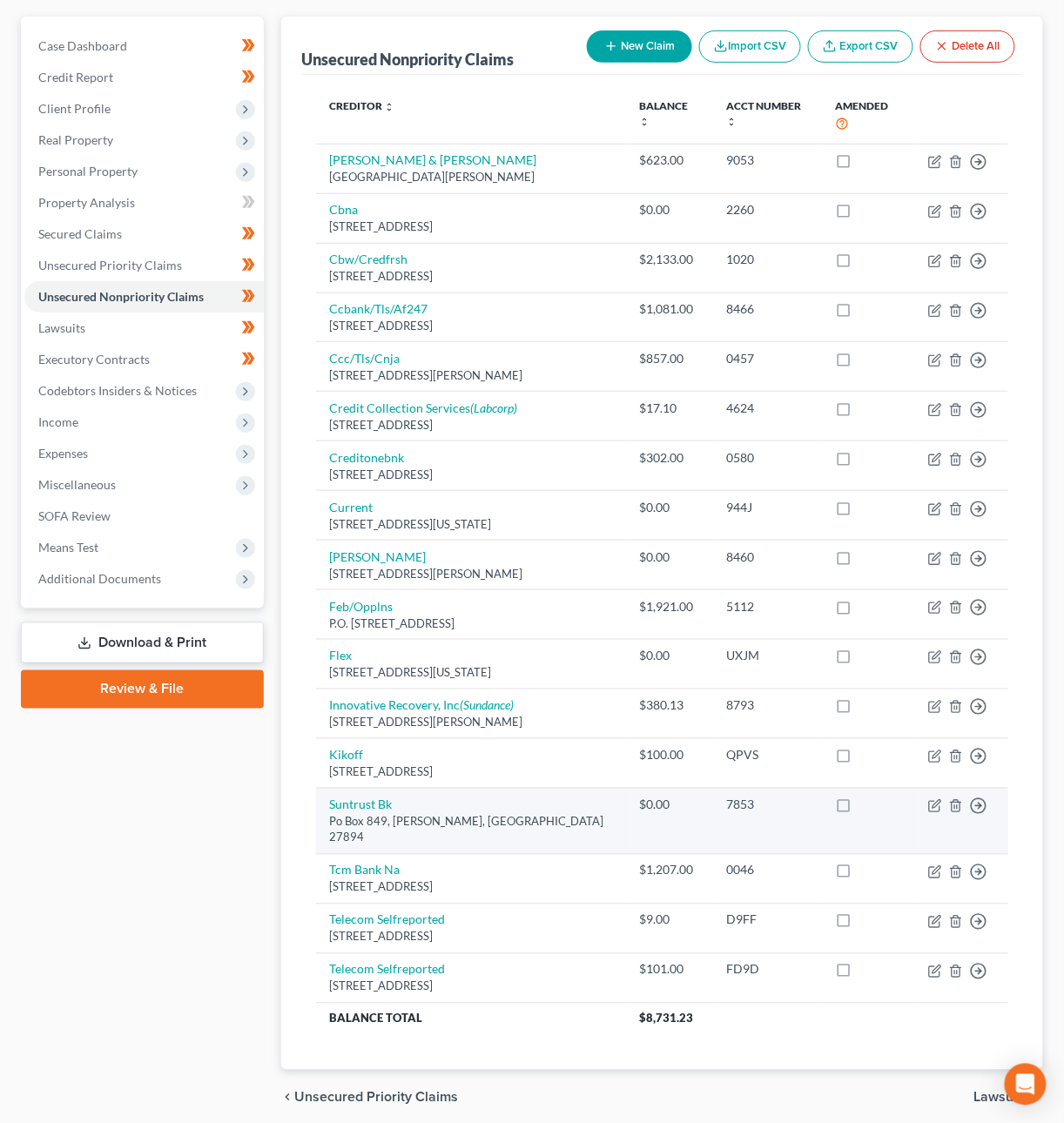
scroll to position [146, 0]
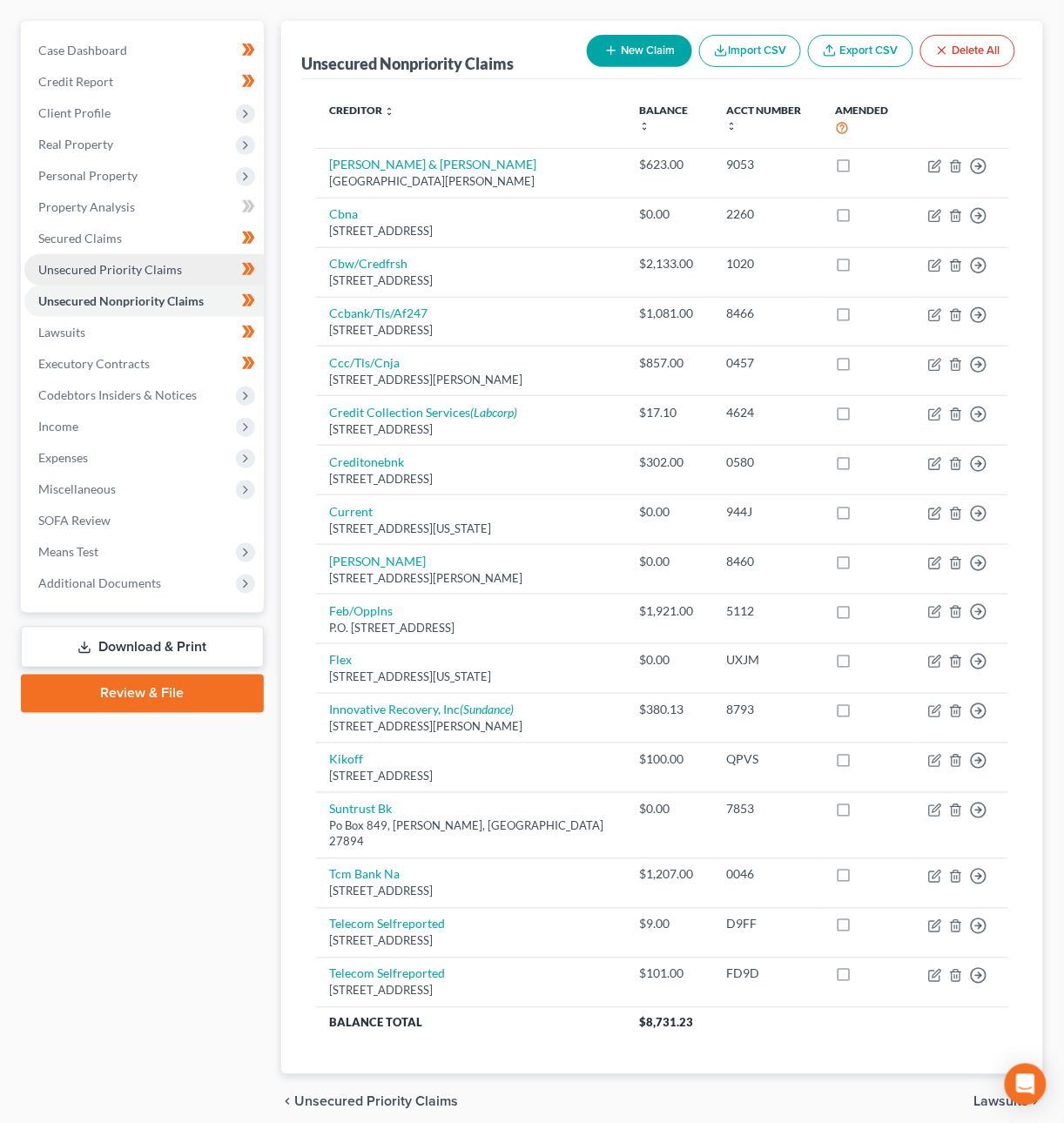
click at [194, 265] on link "Unsecured Priority Claims" at bounding box center [144, 270] width 239 height 31
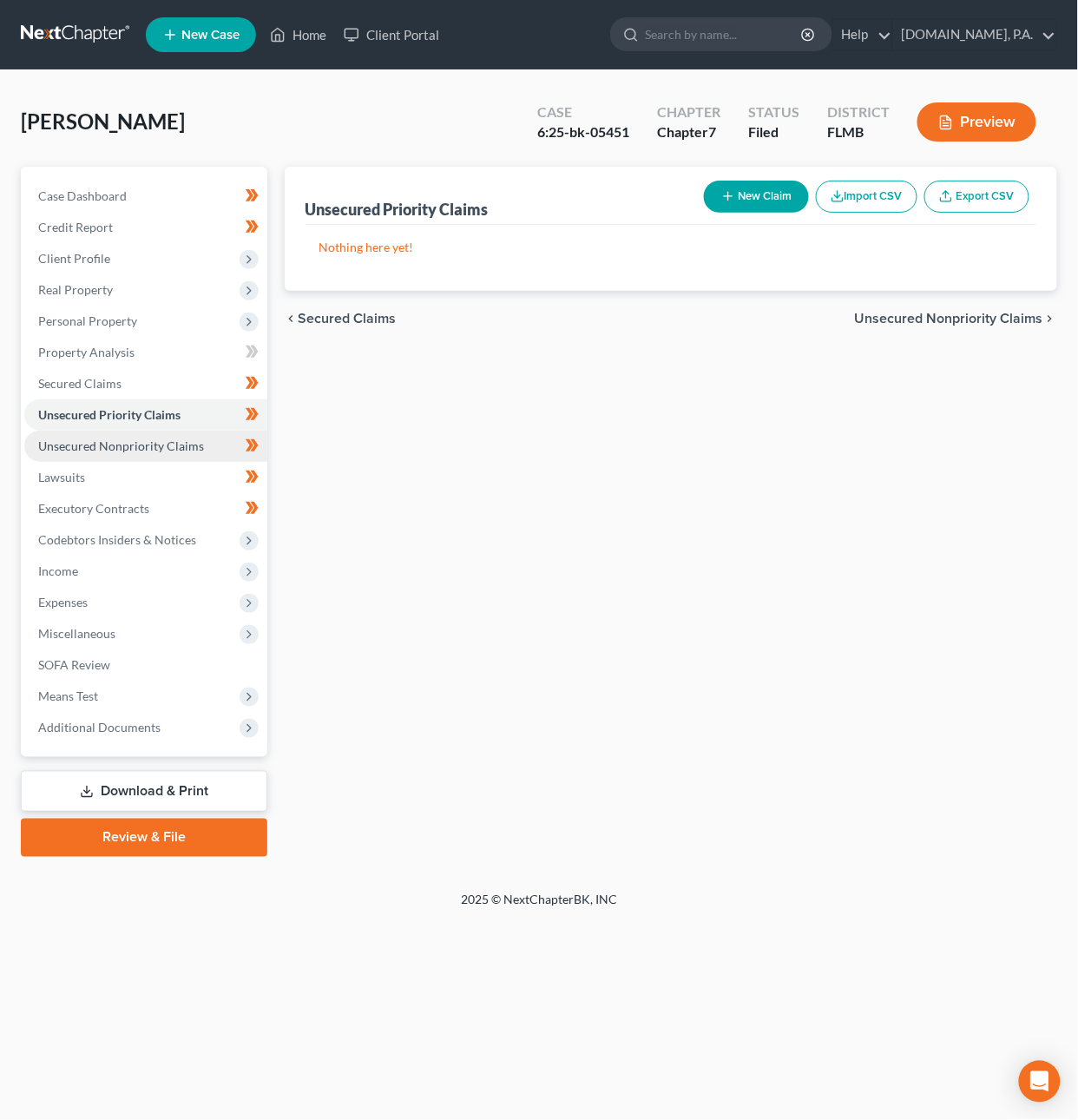
click at [118, 441] on span "Unsecured Nonpriority Claims" at bounding box center [121, 446] width 166 height 15
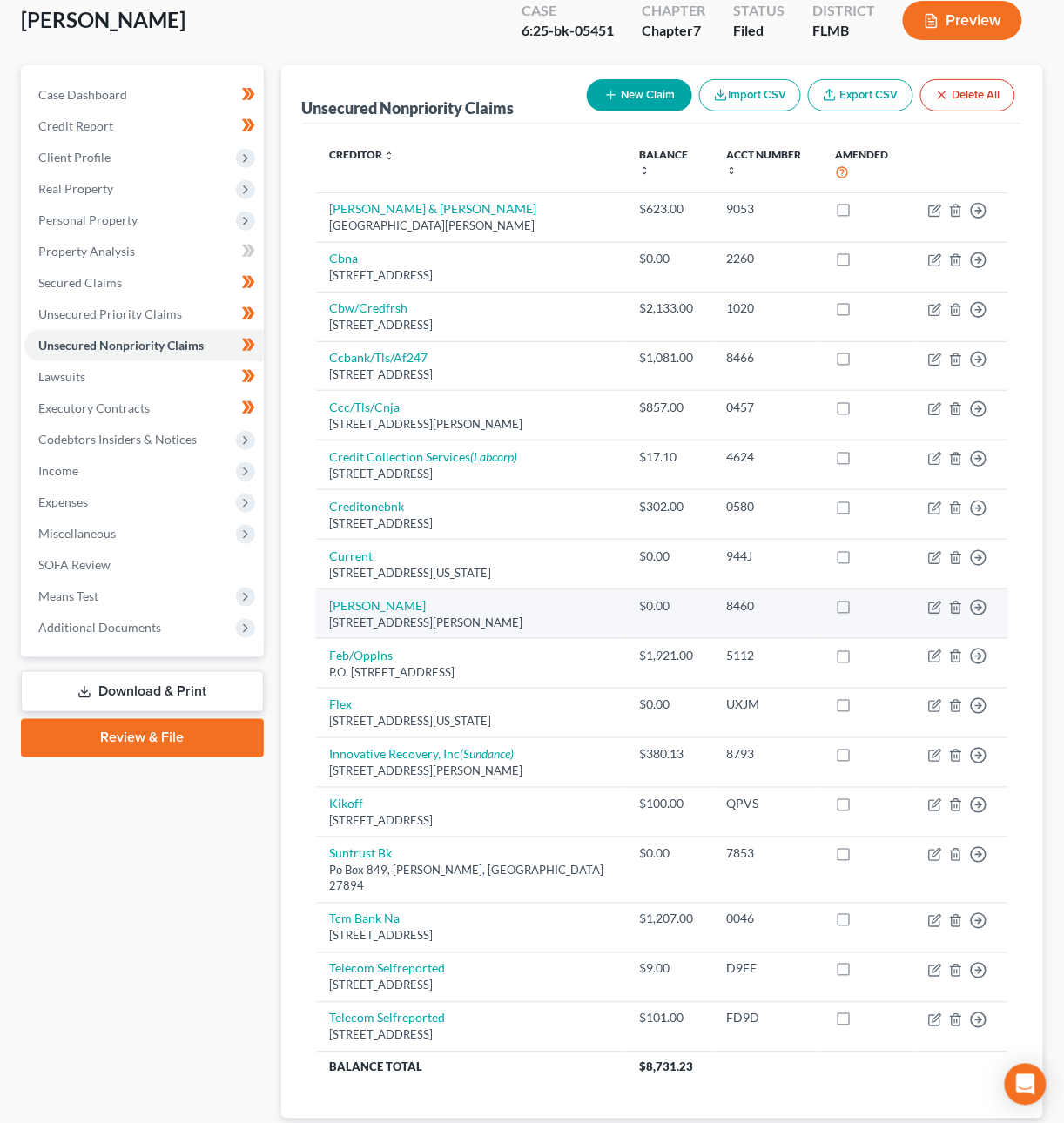
scroll to position [122, 0]
